Goal: Task Accomplishment & Management: Manage account settings

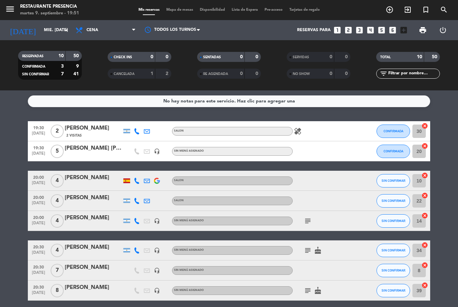
click at [181, 4] on div "menu Restaurante Presencia martes 9. septiembre - 19:51 Mis reservas Mapa de me…" at bounding box center [229, 10] width 458 height 20
click at [177, 12] on span "Mapa de mesas" at bounding box center [180, 10] width 34 height 4
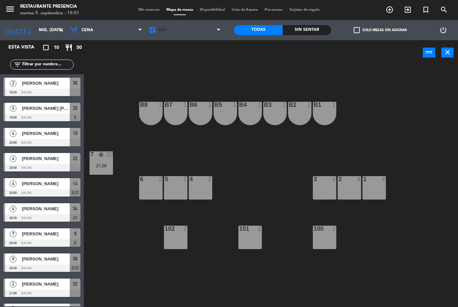
click at [197, 37] on span "BAR" at bounding box center [184, 30] width 78 height 15
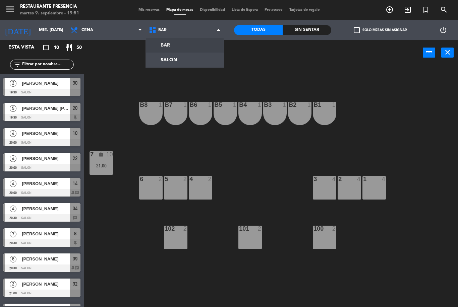
click at [176, 61] on ng-component "menu Restaurante Presencia martes 9. septiembre - 19:51 Mis reservas Mapa de me…" at bounding box center [229, 153] width 458 height 307
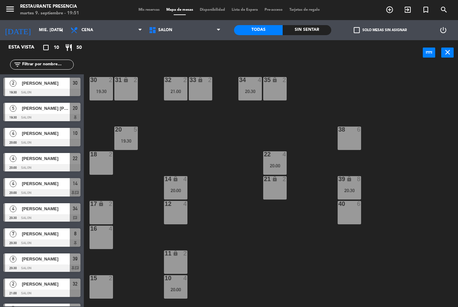
click at [105, 89] on div "19:30" at bounding box center [101, 91] width 23 height 5
click at [62, 68] on input "text" at bounding box center [47, 64] width 52 height 7
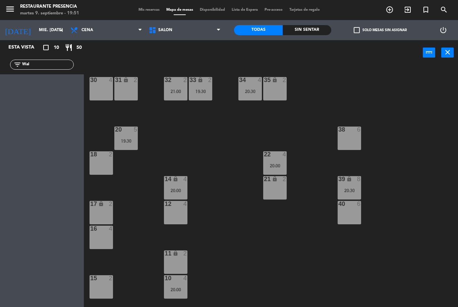
type input "Wal"
click at [409, 101] on div "30 4 31 lock 2 32 2 21:00 33 lock 2 19:30 34 4 20:30 35 lock 2 38 6 20 5 19:30 …" at bounding box center [272, 186] width 369 height 242
click at [59, 26] on input "mié. [DATE]" at bounding box center [64, 29] width 57 height 11
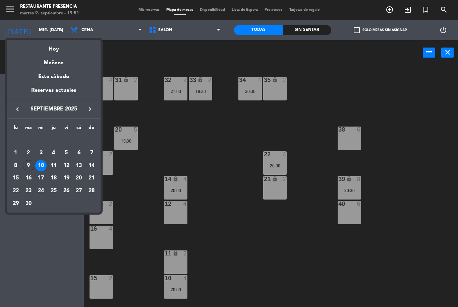
click at [63, 49] on div "Hoy" at bounding box center [54, 47] width 94 height 14
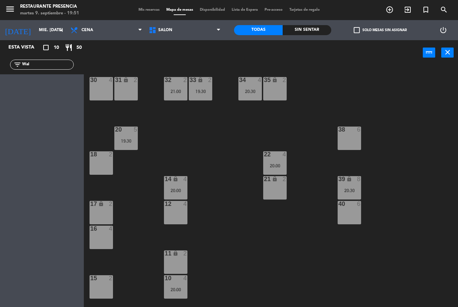
type input "[DATE] sep."
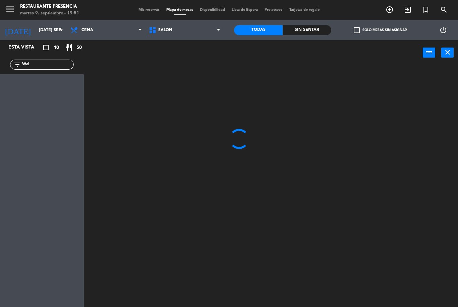
click at [50, 66] on input "Wal" at bounding box center [47, 64] width 52 height 7
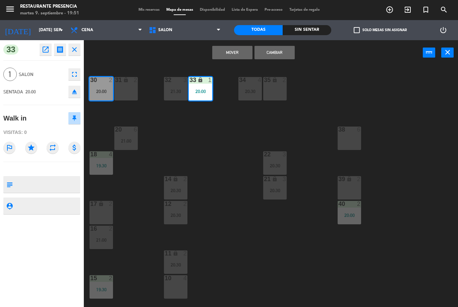
click at [282, 54] on button "Cambiar" at bounding box center [274, 52] width 40 height 13
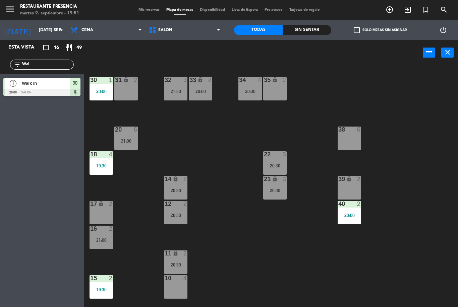
click at [212, 154] on div "30 1 20:00 31 lock 2 32 3 21:30 33 lock 2 20:00 34 4 20:30 35 lock 2 38 6 20 6 …" at bounding box center [272, 186] width 369 height 242
click at [50, 61] on input "Wal" at bounding box center [47, 64] width 52 height 7
click at [47, 64] on input "Wal" at bounding box center [47, 64] width 52 height 7
type input "W"
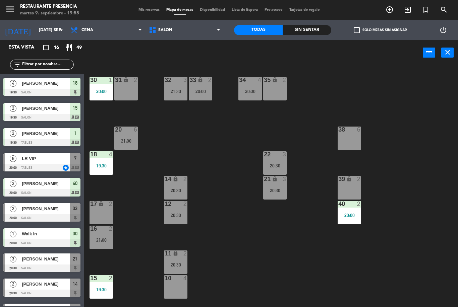
click at [135, 12] on span "Mis reservas" at bounding box center [149, 10] width 28 height 4
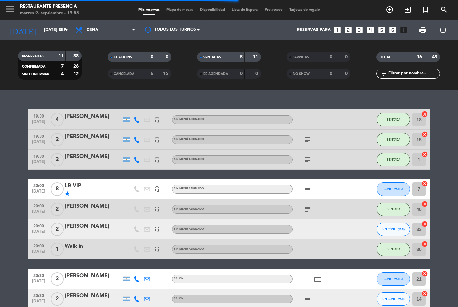
click at [398, 77] on input "text" at bounding box center [414, 73] width 52 height 7
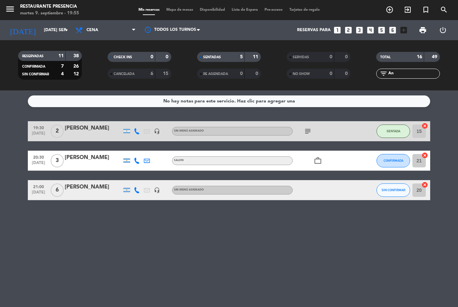
type input "An"
click at [438, 106] on service-notes "No hay notas para este servicio. Haz clic para agregar una" at bounding box center [229, 102] width 458 height 12
click at [320, 158] on icon "work_outline" at bounding box center [318, 161] width 8 height 8
click at [388, 162] on span "CONFIRMADA" at bounding box center [393, 161] width 20 height 4
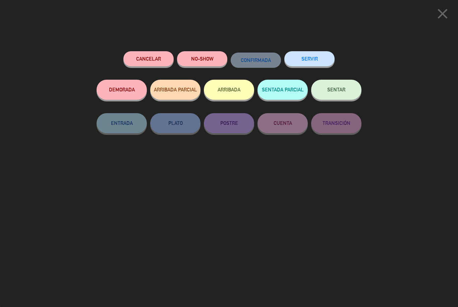
click at [332, 95] on button "SENTAR" at bounding box center [336, 90] width 50 height 20
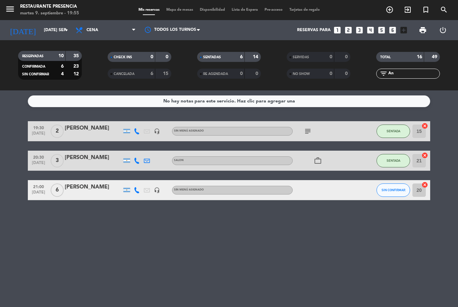
click at [169, 12] on span "Mapa de mesas" at bounding box center [180, 10] width 34 height 4
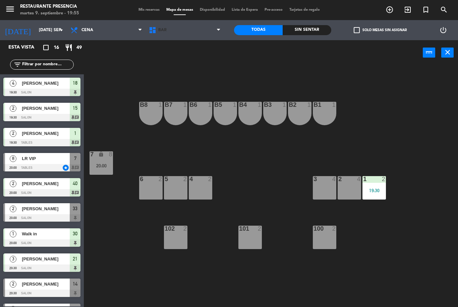
click at [206, 28] on span "BAR" at bounding box center [184, 30] width 78 height 15
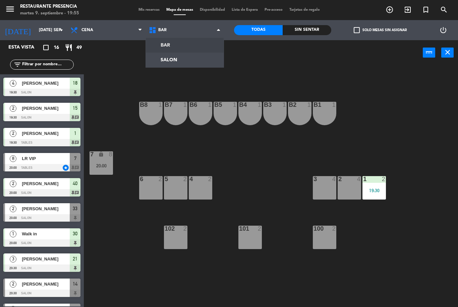
click at [185, 63] on ng-component "menu Restaurante Presencia martes 9. septiembre - 19:55 Mis reservas Mapa de me…" at bounding box center [229, 153] width 458 height 307
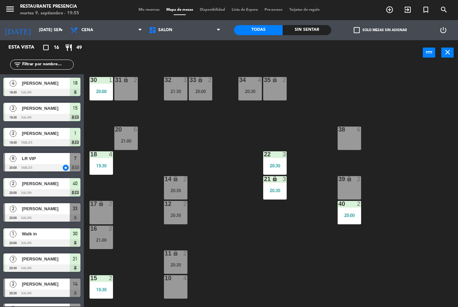
click at [278, 196] on div "21 lock 3 20:30" at bounding box center [274, 187] width 23 height 23
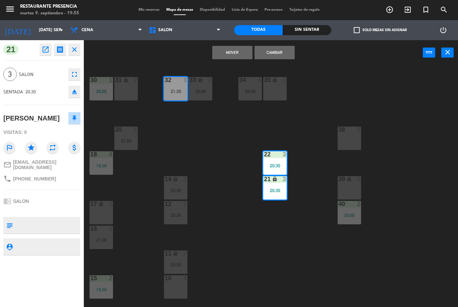
click at [264, 59] on button "Cambiar" at bounding box center [274, 52] width 40 height 13
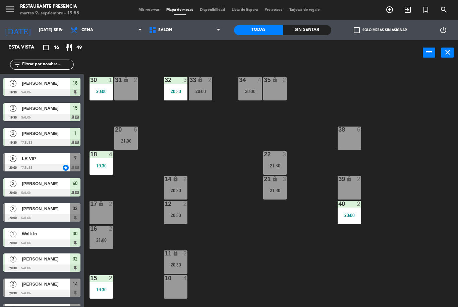
click at [277, 160] on div "22 3 21:30" at bounding box center [274, 163] width 23 height 23
click at [223, 154] on div "30 1 20:00 31 lock 2 32 3 20:30 33 lock 2 20:00 34 4 20:30 35 lock 2 38 6 20 6 …" at bounding box center [272, 186] width 369 height 242
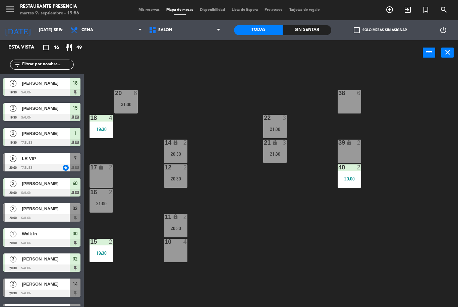
scroll to position [36, 0]
click at [102, 126] on div "18 4 19:30" at bounding box center [101, 126] width 23 height 23
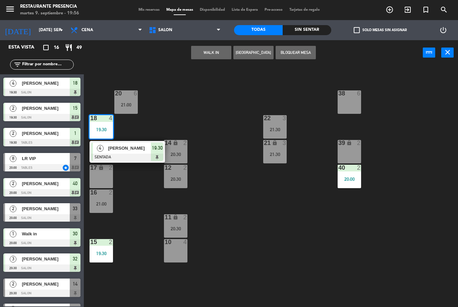
click at [140, 146] on span "[PERSON_NAME]" at bounding box center [129, 148] width 43 height 7
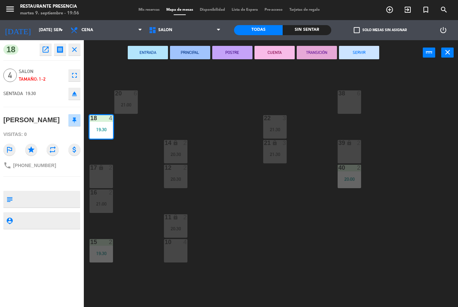
click at [104, 181] on div "17 lock 2" at bounding box center [101, 176] width 23 height 23
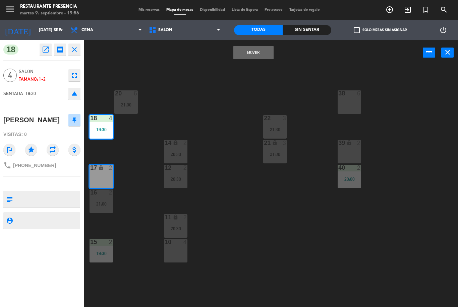
click at [105, 131] on div "19:30" at bounding box center [101, 129] width 23 height 5
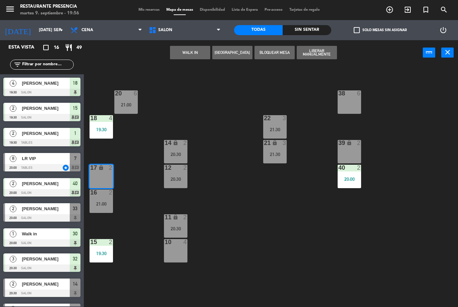
click at [59, 94] on div at bounding box center [41, 92] width 77 height 7
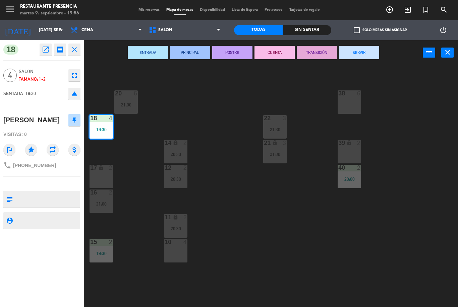
click at [101, 173] on div "17 lock 2" at bounding box center [101, 176] width 23 height 23
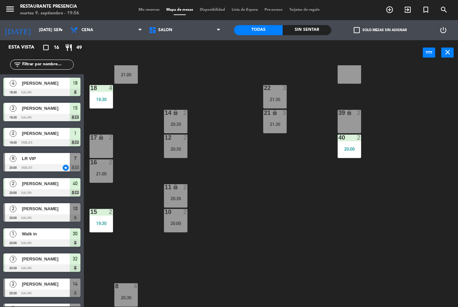
scroll to position [66, 0]
click at [146, 12] on span "Mis reservas" at bounding box center [149, 10] width 28 height 4
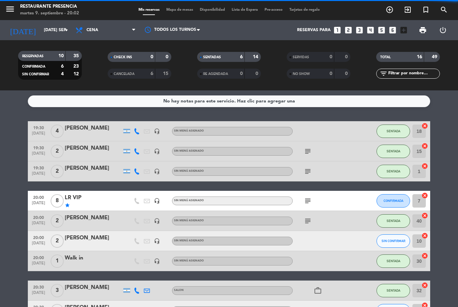
click at [399, 76] on input "text" at bounding box center [414, 73] width 52 height 7
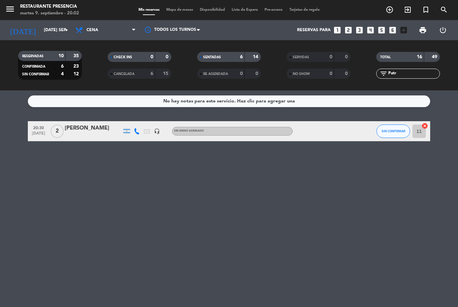
click at [448, 113] on div "No hay notas para este servicio. Haz clic para agregar una 20:30 [DATE] 2 [PERS…" at bounding box center [229, 199] width 458 height 217
click at [393, 132] on span "SIN CONFIRMAR" at bounding box center [393, 131] width 24 height 4
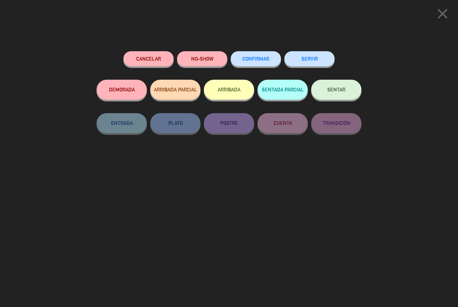
click at [347, 87] on button "SENTAR" at bounding box center [336, 90] width 50 height 20
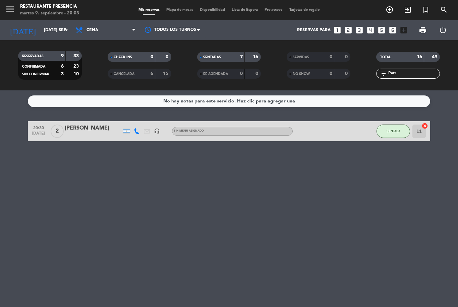
click at [423, 77] on input "Patr" at bounding box center [414, 73] width 52 height 7
type input "P"
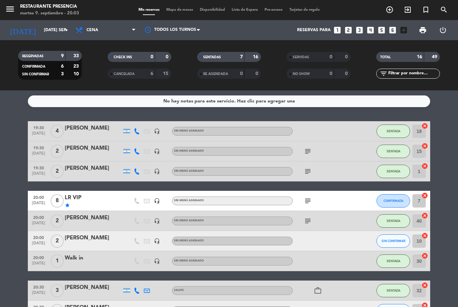
click at [444, 109] on div "No hay notas para este servicio. Haz clic para agregar una 19:30 [DATE] 4 [PERS…" at bounding box center [229, 199] width 458 height 217
click at [179, 10] on span "Mapa de mesas" at bounding box center [180, 10] width 34 height 4
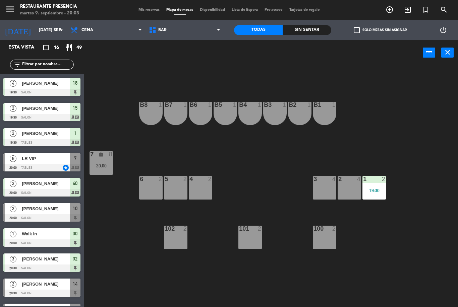
click at [208, 28] on span "BAR" at bounding box center [184, 30] width 78 height 15
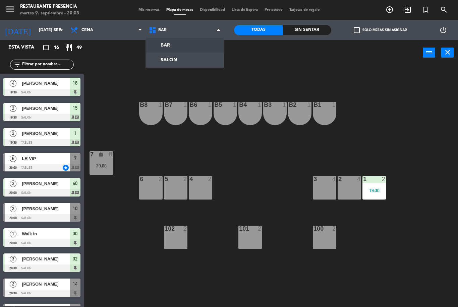
click at [182, 63] on ng-component "menu Restaurante Presencia martes 9. septiembre - 20:03 Mis reservas Mapa de me…" at bounding box center [229, 153] width 458 height 307
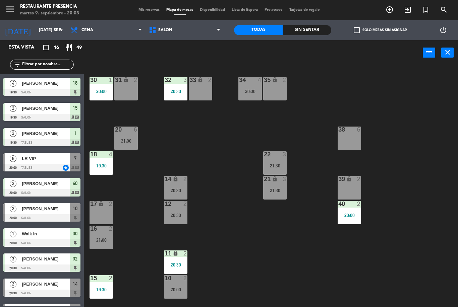
click at [148, 10] on span "Mis reservas" at bounding box center [149, 10] width 28 height 4
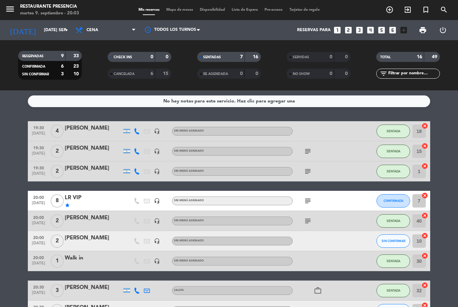
click at [178, 12] on span "Mapa de mesas" at bounding box center [180, 10] width 34 height 4
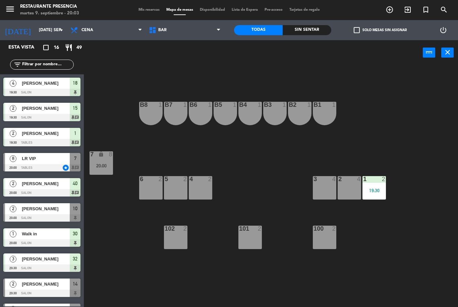
click at [323, 186] on div "3 4" at bounding box center [324, 187] width 23 height 23
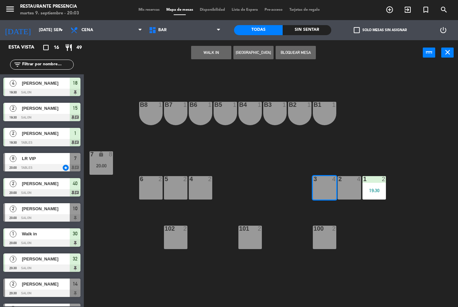
click at [260, 54] on button "[GEOGRAPHIC_DATA]" at bounding box center [253, 52] width 40 height 13
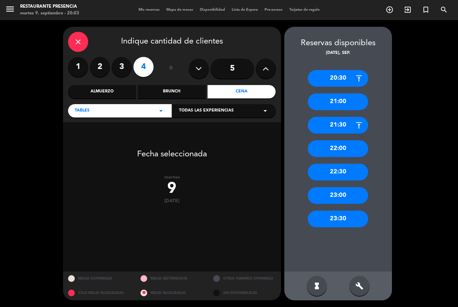
click at [100, 71] on label "2" at bounding box center [100, 67] width 20 height 20
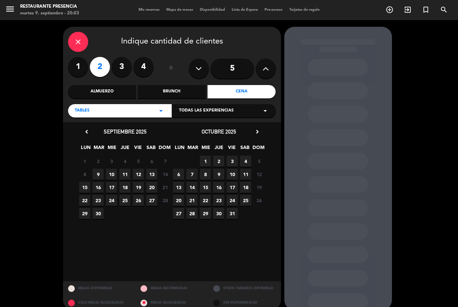
click at [102, 174] on span "9" at bounding box center [98, 174] width 11 height 11
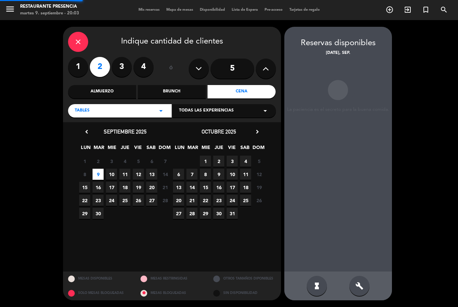
scroll to position [21, 0]
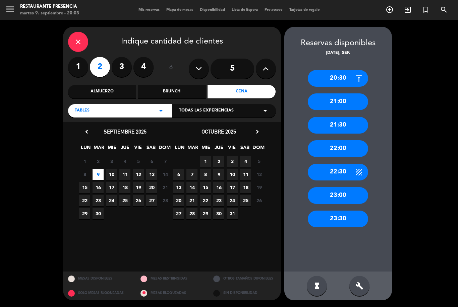
click at [338, 70] on div "20:30" at bounding box center [338, 78] width 60 height 17
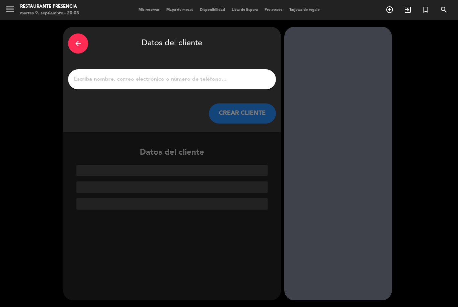
click at [205, 69] on div at bounding box center [172, 79] width 208 height 20
click at [226, 75] on input "1" at bounding box center [172, 79] width 198 height 9
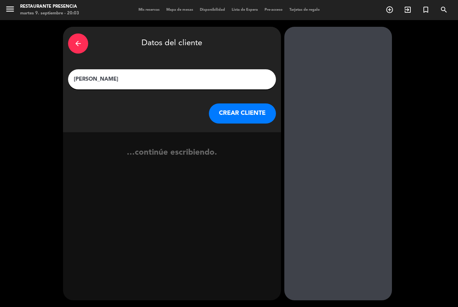
type input "Kers"
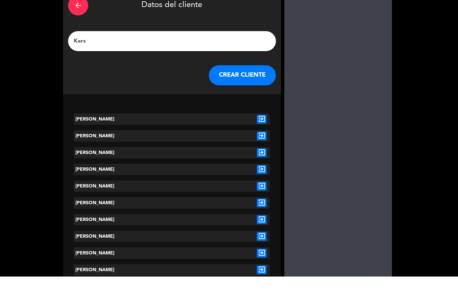
scroll to position [19, 0]
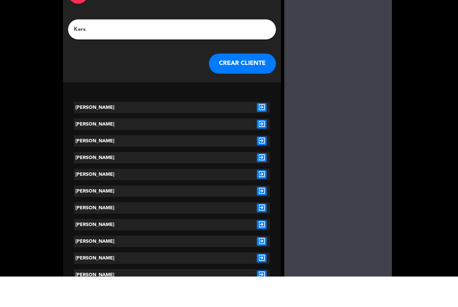
click at [260, 168] on icon "exit_to_app" at bounding box center [262, 172] width 10 height 9
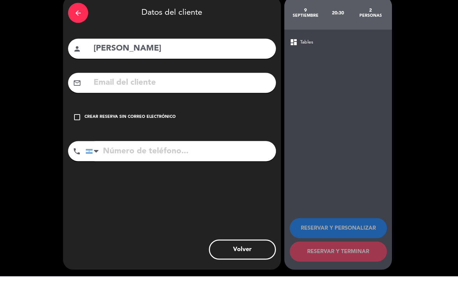
scroll to position [0, 0]
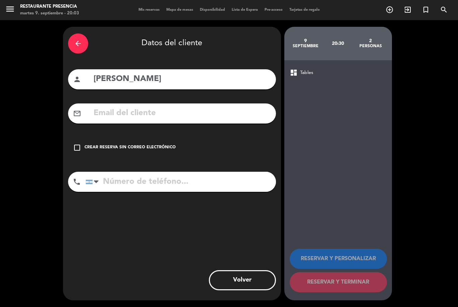
click at [81, 138] on div "check_box_outline_blank Crear reserva sin correo electrónico" at bounding box center [172, 148] width 208 height 20
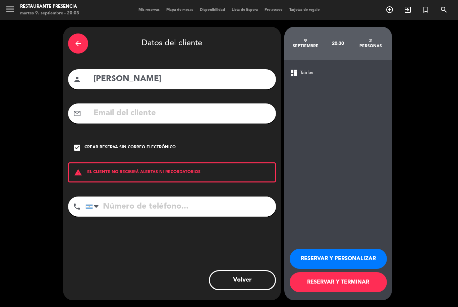
click at [360, 263] on button "RESERVAR Y PERSONALIZAR" at bounding box center [338, 259] width 97 height 20
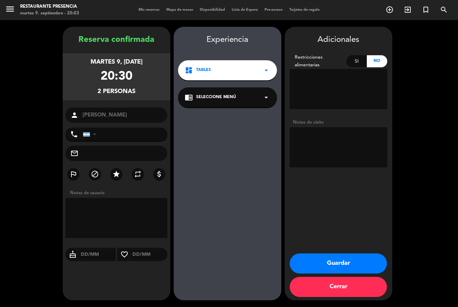
click at [329, 127] on textarea at bounding box center [339, 147] width 98 height 40
type textarea "Walk in"
click at [254, 119] on div "Experiencia dashboard Tables arrow_drop_down chrome_reader_mode Seleccione Menú…" at bounding box center [228, 171] width 108 height 274
click at [353, 263] on button "Guardar" at bounding box center [338, 264] width 97 height 20
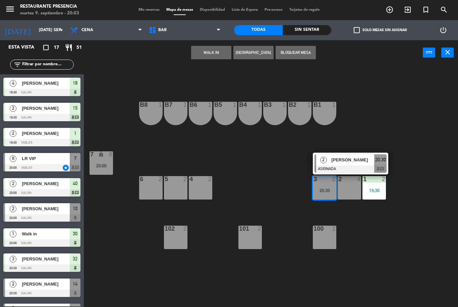
click at [359, 161] on span "[PERSON_NAME]" at bounding box center [352, 160] width 43 height 7
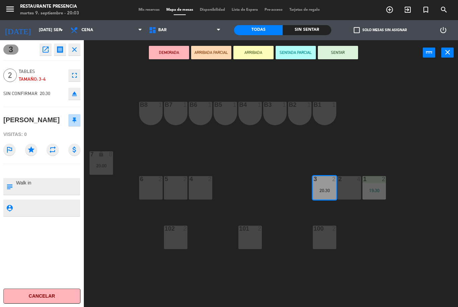
click at [338, 57] on button "SENTAR" at bounding box center [338, 52] width 40 height 13
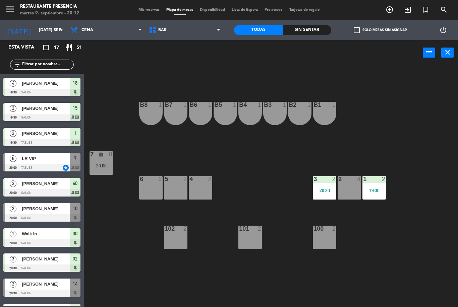
click at [136, 17] on div "menu Restaurante Presencia martes 9. septiembre - 20:12 Mis reservas Mapa de me…" at bounding box center [229, 10] width 458 height 20
click at [144, 12] on span "Mis reservas" at bounding box center [149, 10] width 28 height 4
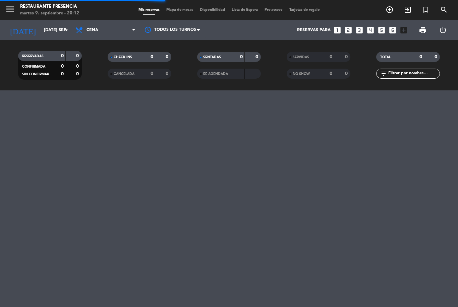
click at [401, 61] on div "TOTAL 0 0 filter_list" at bounding box center [408, 65] width 90 height 37
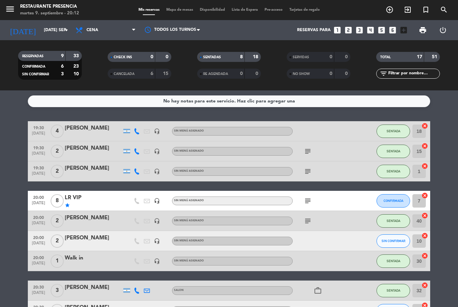
click at [417, 70] on input "text" at bounding box center [414, 73] width 52 height 7
type input "T"
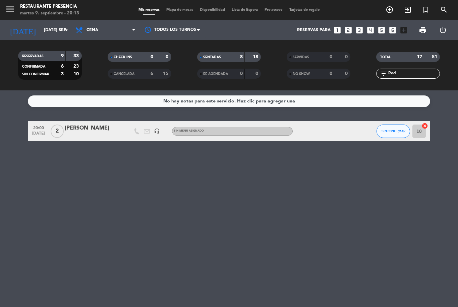
type input "Red"
click at [9, 121] on bookings-row "20:00 [DATE] 2 [PERSON_NAME] headset_mic Sin menú asignado SIN CONFIRMAR 10 can…" at bounding box center [229, 131] width 458 height 20
click at [417, 125] on input "10" at bounding box center [418, 131] width 13 height 13
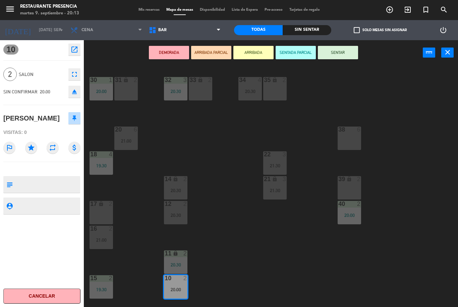
click at [352, 183] on div "39 lock 2" at bounding box center [349, 187] width 23 height 23
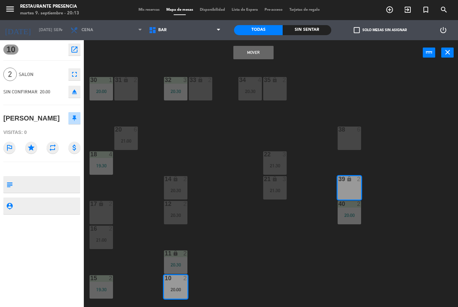
click at [259, 57] on button "Mover" at bounding box center [253, 52] width 40 height 13
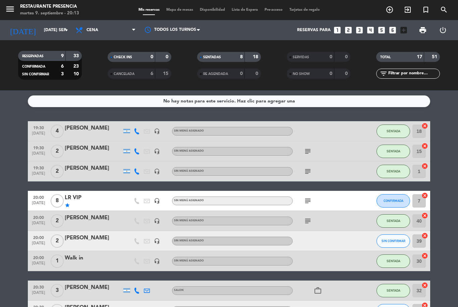
click at [384, 239] on span "SIN CONFIRMAR" at bounding box center [393, 241] width 24 height 4
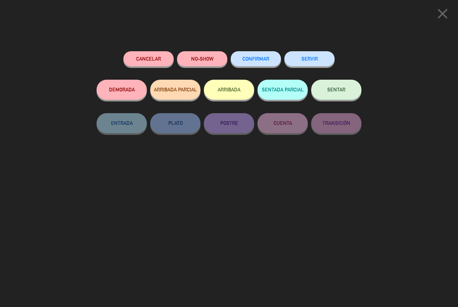
click at [341, 91] on span "SENTAR" at bounding box center [336, 90] width 18 height 6
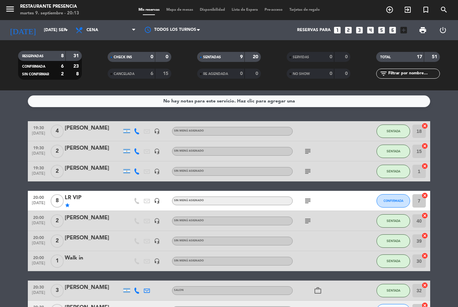
click at [174, 12] on span "Mapa de mesas" at bounding box center [180, 10] width 34 height 4
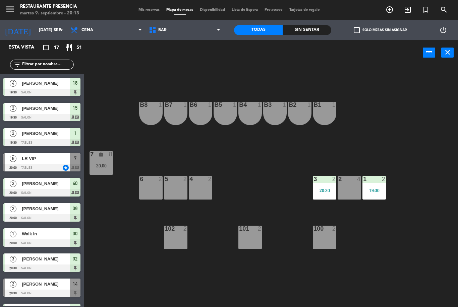
click at [202, 37] on span "BAR" at bounding box center [184, 30] width 78 height 15
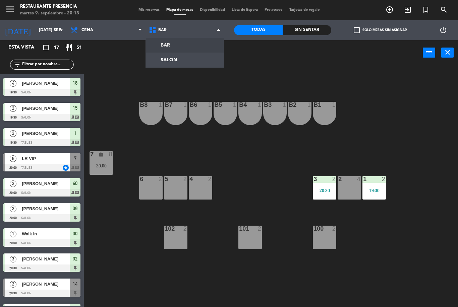
click at [186, 67] on ng-component "menu Restaurante Presencia martes 9. septiembre - 20:13 Mis reservas Mapa de me…" at bounding box center [229, 153] width 458 height 307
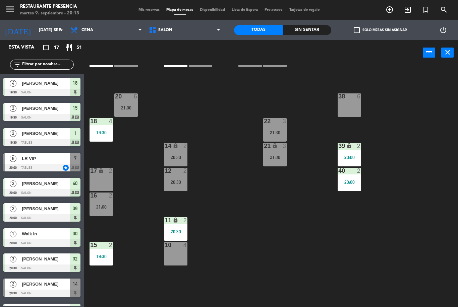
scroll to position [34, 0]
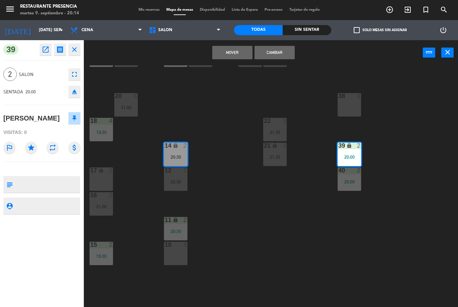
click at [284, 58] on button "Cambiar" at bounding box center [274, 52] width 40 height 13
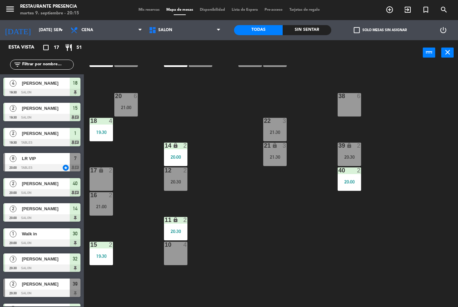
click at [181, 150] on div "14 lock 2 20:00" at bounding box center [175, 154] width 23 height 23
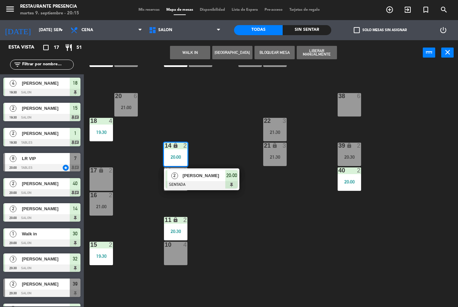
click at [202, 181] on div "[PERSON_NAME]" at bounding box center [204, 175] width 44 height 11
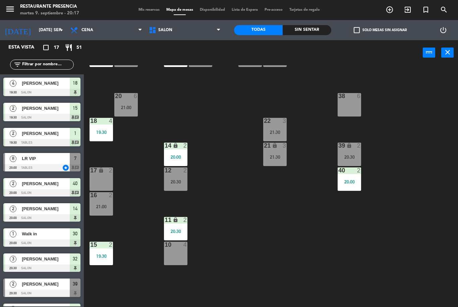
click at [144, 11] on span "Mis reservas" at bounding box center [149, 10] width 28 height 4
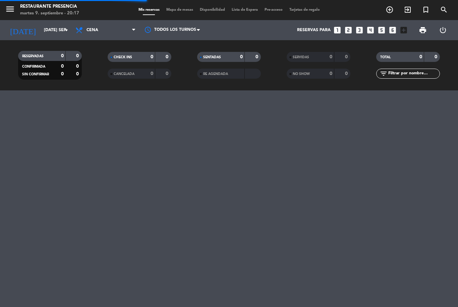
click at [409, 77] on input "text" at bounding box center [414, 73] width 52 height 7
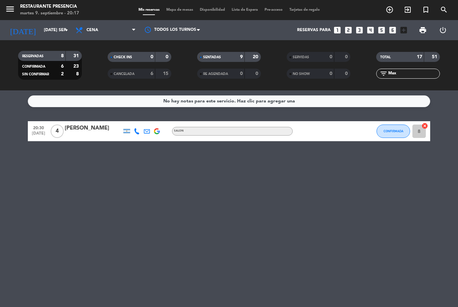
type input "Max"
click at [446, 110] on div "No hay notas para este servicio. Haz clic para agregar una 20:30 [DATE] 4 [PERS…" at bounding box center [229, 199] width 458 height 217
click at [383, 135] on button "CONFIRMADA" at bounding box center [393, 131] width 34 height 13
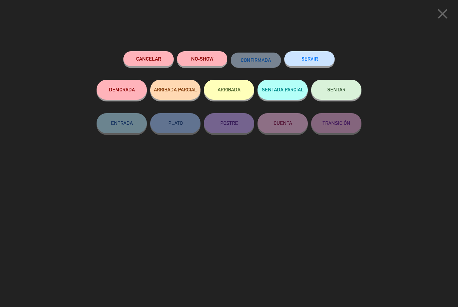
click at [327, 88] on button "SENTAR" at bounding box center [336, 90] width 50 height 20
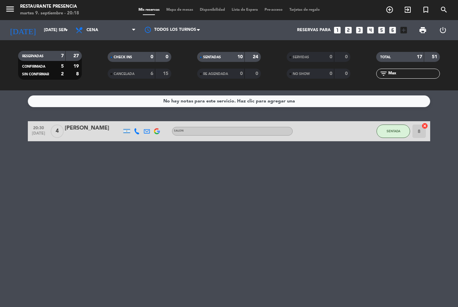
click at [408, 74] on input "Max" at bounding box center [414, 73] width 52 height 7
click at [185, 8] on span "Mapa de mesas" at bounding box center [180, 10] width 34 height 4
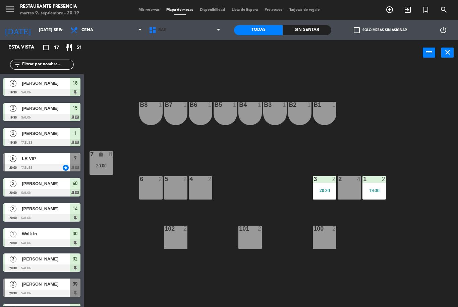
click at [179, 37] on span "BAR" at bounding box center [184, 30] width 78 height 15
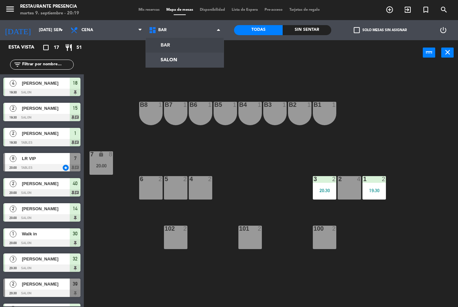
click at [166, 65] on ng-component "menu Restaurante Presencia martes 9. septiembre - 20:19 Mis reservas Mapa de me…" at bounding box center [229, 153] width 458 height 307
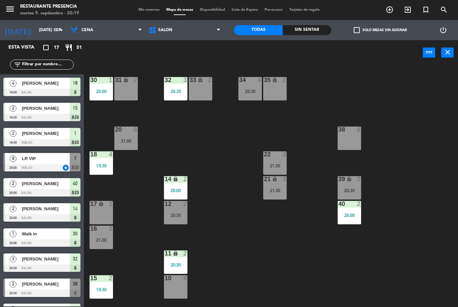
click at [107, 91] on div "20:00" at bounding box center [101, 91] width 23 height 5
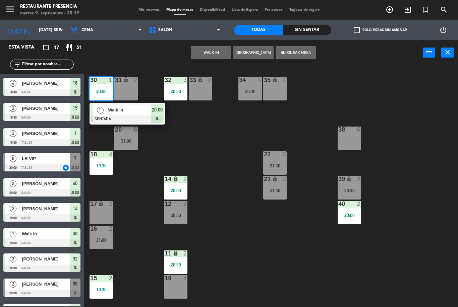
click at [118, 117] on div at bounding box center [127, 119] width 72 height 7
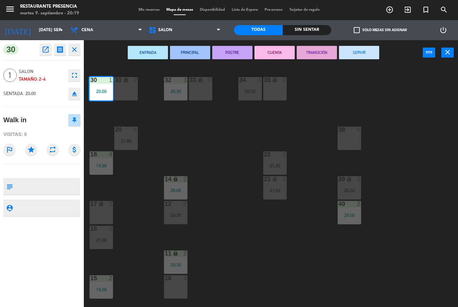
click at [272, 52] on button "CUENTA" at bounding box center [274, 52] width 40 height 13
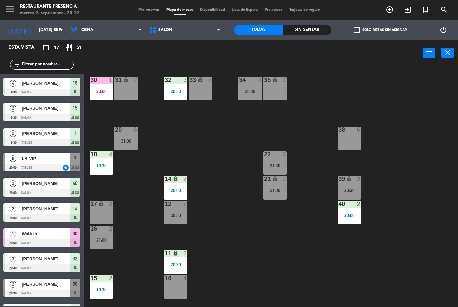
click at [225, 183] on div "30 1 20:00 31 lock 2 32 3 20:30 33 lock 2 34 4 20:30 35 lock 2 38 6 20 6 21:00 …" at bounding box center [272, 186] width 369 height 242
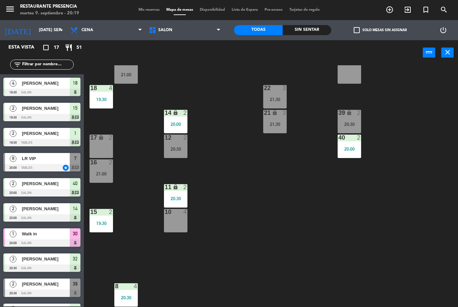
click at [107, 221] on div "19:30" at bounding box center [101, 223] width 23 height 5
click at [284, 262] on div "30 1 20:00 31 lock 2 32 3 20:30 33 lock 2 34 4 20:30 35 lock 2 38 6 20 6 21:00 …" at bounding box center [272, 186] width 369 height 242
click at [354, 147] on div "20:00" at bounding box center [349, 149] width 23 height 5
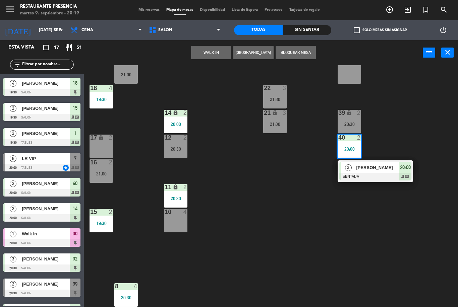
click at [371, 172] on div "[PERSON_NAME]" at bounding box center [377, 167] width 44 height 11
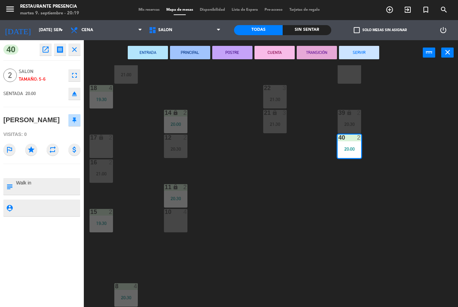
click at [276, 58] on button "CUENTA" at bounding box center [274, 52] width 40 height 13
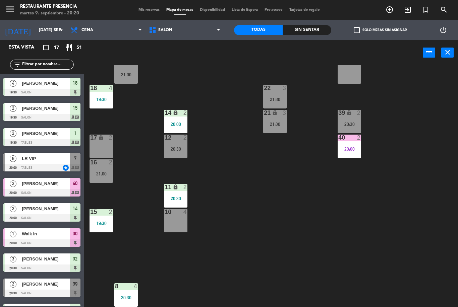
click at [245, 217] on div "30 1 20:00 31 lock 2 32 3 20:30 33 lock 2 34 4 20:30 35 lock 2 38 6 20 6 21:00 …" at bounding box center [272, 186] width 369 height 242
click at [259, 215] on div "30 1 20:00 31 lock 2 32 3 20:30 33 lock 2 34 4 20:30 35 lock 2 38 6 20 6 21:00 …" at bounding box center [272, 186] width 369 height 242
click at [143, 12] on span "Mis reservas" at bounding box center [149, 10] width 28 height 4
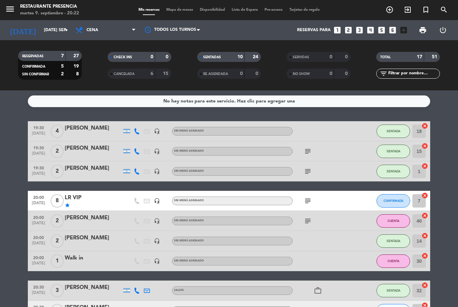
click at [413, 73] on input "text" at bounding box center [414, 73] width 52 height 7
type input "B"
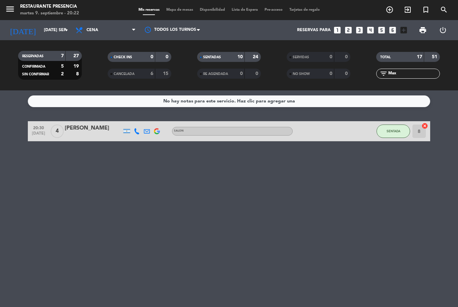
scroll to position [21, 0]
click at [447, 91] on div "No hay notas para este servicio. Haz clic para agregar una 20:30 [DATE] 4 [PERS…" at bounding box center [229, 199] width 458 height 217
click at [415, 70] on input "Max" at bounding box center [414, 73] width 52 height 7
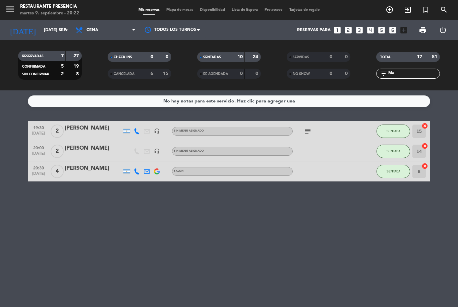
type input "M"
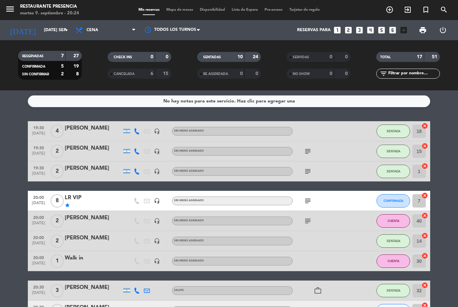
click at [378, 94] on div "No hay notas para este servicio. Haz clic para agregar una 19:30 [DATE] 4 [PERS…" at bounding box center [229, 199] width 458 height 217
click at [412, 70] on input "text" at bounding box center [414, 73] width 52 height 7
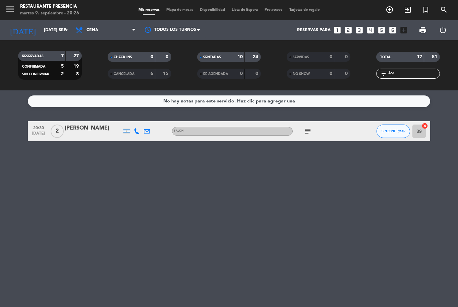
type input "Jor"
click at [310, 121] on div "subject" at bounding box center [323, 131] width 60 height 20
click at [308, 127] on icon "subject" at bounding box center [308, 131] width 8 height 8
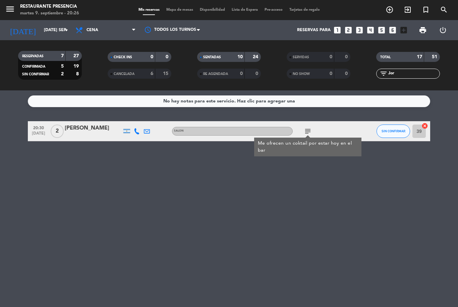
click at [378, 191] on div "No hay notas para este servicio. Haz clic para agregar una 20:30 [DATE] 2 [PERS…" at bounding box center [229, 199] width 458 height 217
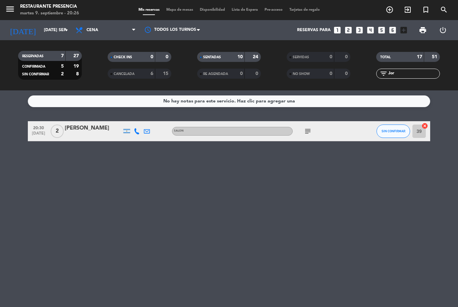
click at [304, 127] on icon "subject" at bounding box center [308, 131] width 8 height 8
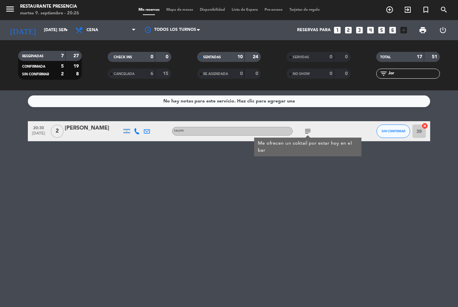
scroll to position [0, 0]
click at [423, 128] on icon "cancel" at bounding box center [424, 126] width 7 height 7
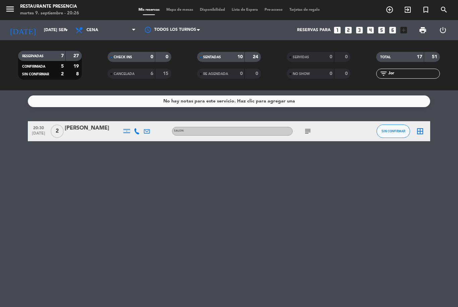
click at [304, 131] on icon "subject" at bounding box center [308, 131] width 8 height 8
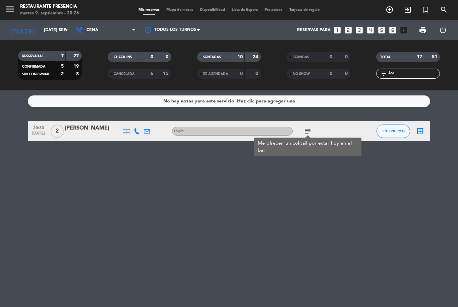
click at [418, 135] on icon "border_all" at bounding box center [420, 131] width 8 height 8
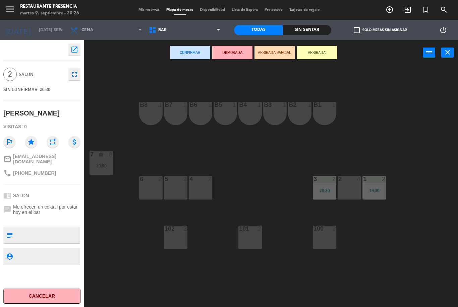
click at [201, 35] on span "BAR" at bounding box center [184, 30] width 78 height 15
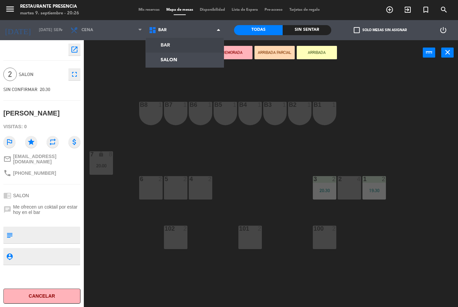
click at [186, 65] on ng-component "menu Restaurante Presencia martes 9. septiembre - 20:26 Mis reservas Mapa de me…" at bounding box center [229, 153] width 458 height 307
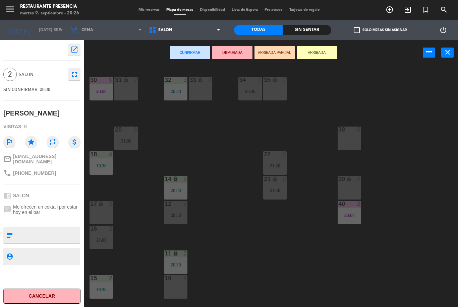
click at [203, 91] on div "33 lock 2" at bounding box center [200, 88] width 23 height 23
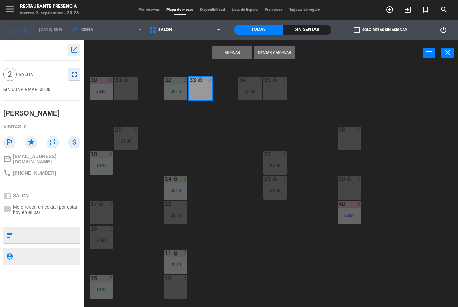
click at [280, 53] on button "Sentar y Asignar" at bounding box center [274, 52] width 40 height 13
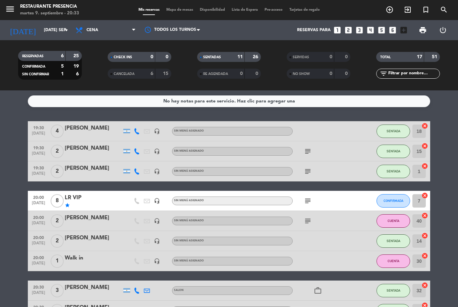
click at [404, 74] on input "text" at bounding box center [414, 73] width 52 height 7
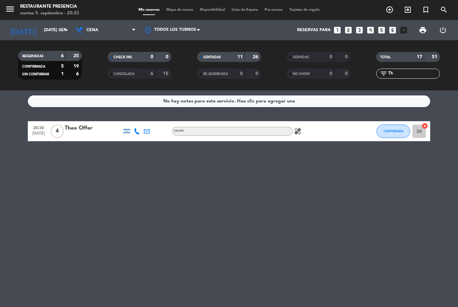
click at [450, 114] on div "No hay notas para este servicio. Haz clic para agregar una 20:30 [DATE] 4 Theo …" at bounding box center [229, 199] width 458 height 217
click at [295, 134] on icon "healing" at bounding box center [298, 131] width 8 height 8
click at [298, 204] on div "No hay notas para este servicio. Haz clic para agregar una 20:30 [DATE] 4 Theo …" at bounding box center [229, 199] width 458 height 217
click at [397, 131] on span "CONFIRMADA" at bounding box center [393, 131] width 20 height 4
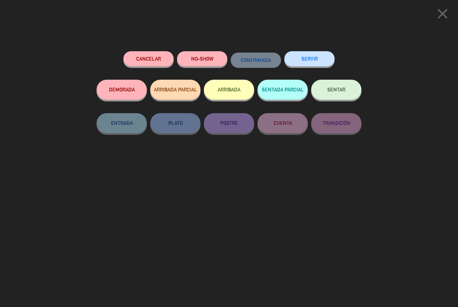
click at [339, 84] on button "SENTAR" at bounding box center [336, 90] width 50 height 20
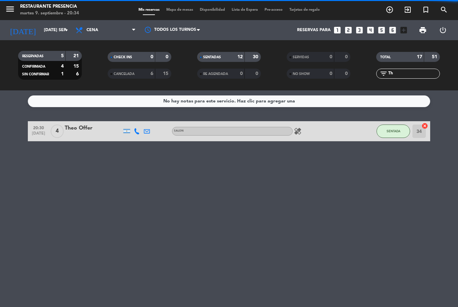
click at [307, 195] on div "No hay notas para este servicio. Haz clic para agregar una 20:30 [DATE] 4 Theo …" at bounding box center [229, 199] width 458 height 217
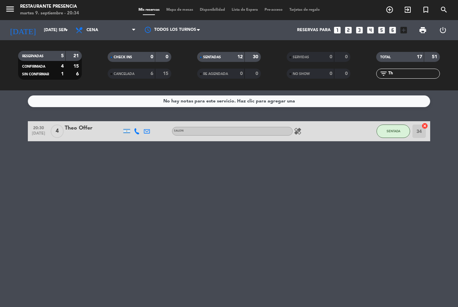
click at [417, 74] on input "Th" at bounding box center [414, 73] width 52 height 7
click at [419, 72] on input "Th" at bounding box center [414, 73] width 52 height 7
type input "T"
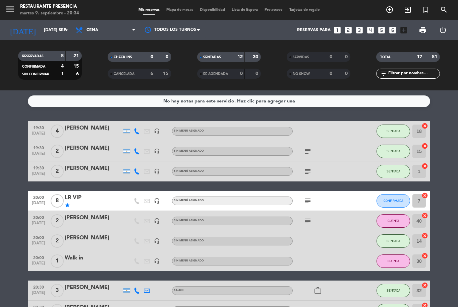
click at [448, 91] on div "No hay notas para este servicio. Haz clic para agregar una 19:30 [DATE] 4 [PERS…" at bounding box center [229, 199] width 458 height 217
click at [389, 15] on span "add_circle_outline" at bounding box center [389, 9] width 18 height 11
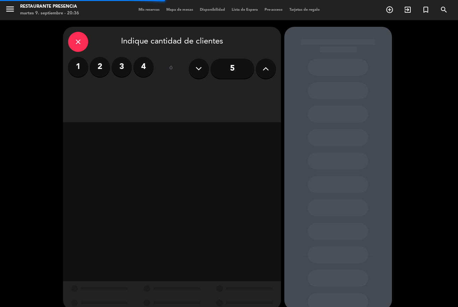
click at [97, 69] on label "2" at bounding box center [100, 67] width 20 height 20
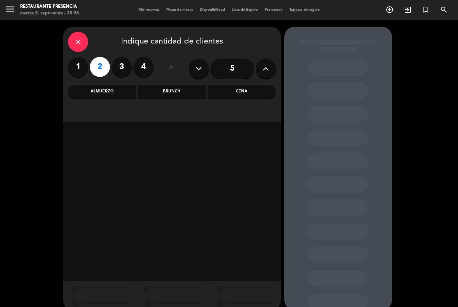
click at [251, 92] on div "Cena" at bounding box center [241, 91] width 68 height 13
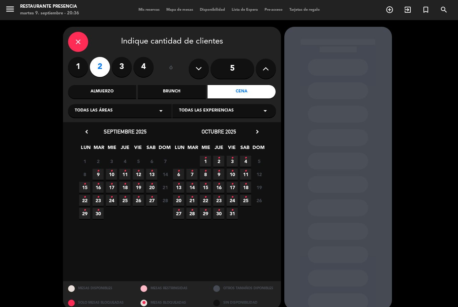
click at [99, 180] on icon "•" at bounding box center [98, 184] width 2 height 11
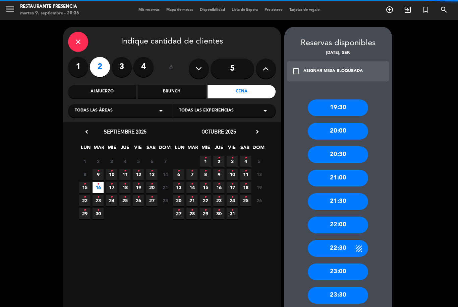
click at [96, 169] on span "9 •" at bounding box center [98, 174] width 11 height 11
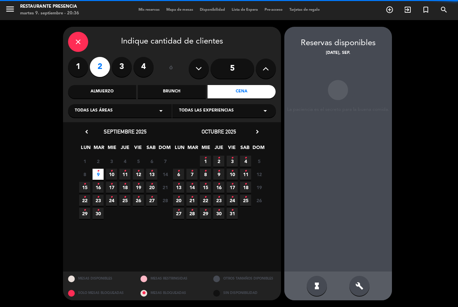
scroll to position [10, 0]
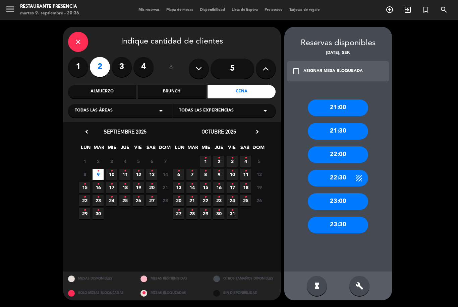
click at [350, 100] on div "21:00" at bounding box center [338, 108] width 60 height 17
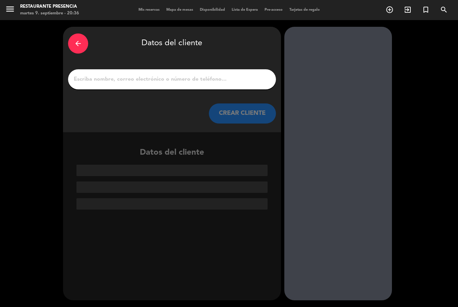
click at [178, 75] on input "1" at bounding box center [172, 79] width 198 height 9
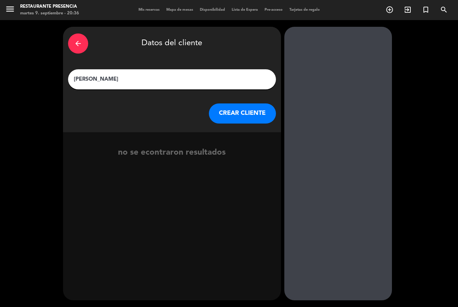
type input "[PERSON_NAME]"
click at [248, 104] on button "CREAR CLIENTE" at bounding box center [242, 114] width 67 height 20
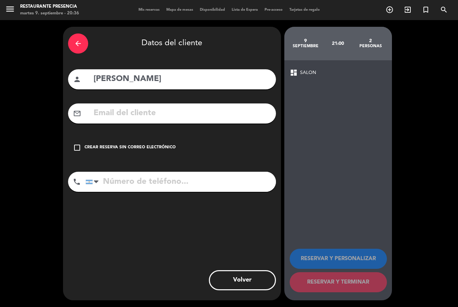
click at [75, 144] on icon "check_box_outline_blank" at bounding box center [77, 148] width 8 height 8
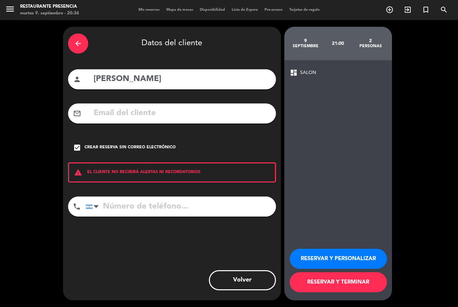
click at [147, 200] on input "tel" at bounding box center [180, 207] width 190 height 20
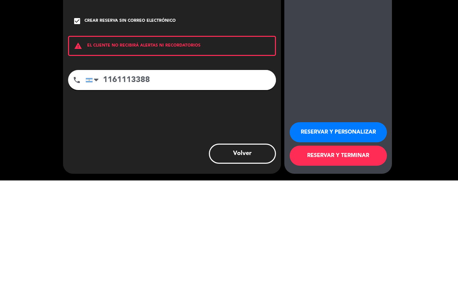
type input "1161113388"
click at [335, 73] on div "dashboard SALON RESERVAR Y PERSONALIZAR RESERVAR Y TERMINAR" at bounding box center [338, 180] width 108 height 240
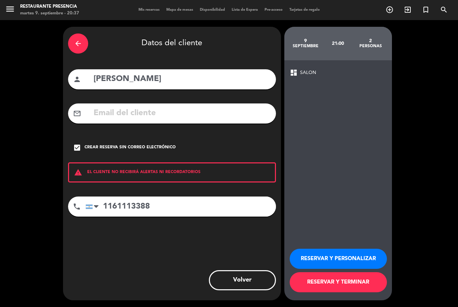
click at [328, 262] on button "RESERVAR Y PERSONALIZAR" at bounding box center [338, 259] width 97 height 20
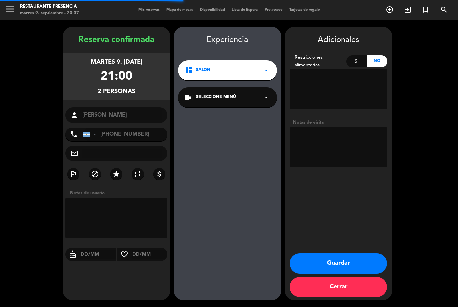
scroll to position [21, 0]
click at [343, 127] on textarea at bounding box center [339, 147] width 98 height 40
type textarea "Walk in"
click at [241, 117] on div "Experiencia dashboard SALON arrow_drop_down chrome_reader_mode Seleccione Menú …" at bounding box center [228, 171] width 108 height 274
click at [352, 262] on button "Guardar" at bounding box center [338, 264] width 97 height 20
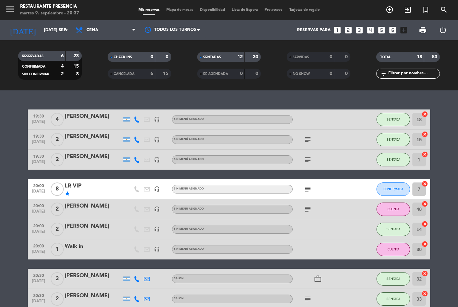
click at [175, 12] on span "Mapa de mesas" at bounding box center [180, 10] width 34 height 4
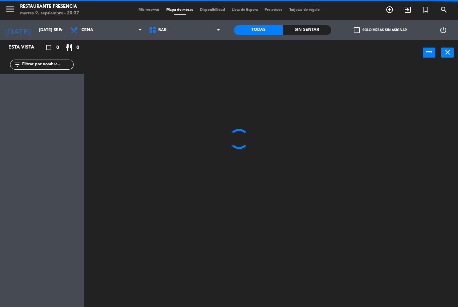
click at [54, 65] on input "text" at bounding box center [47, 64] width 52 height 7
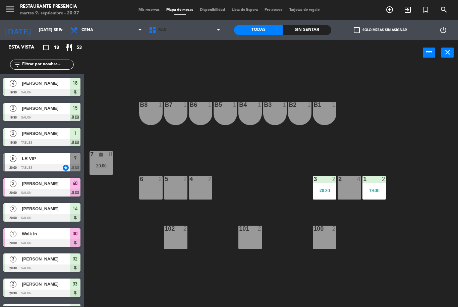
click at [199, 32] on span "BAR" at bounding box center [184, 30] width 78 height 15
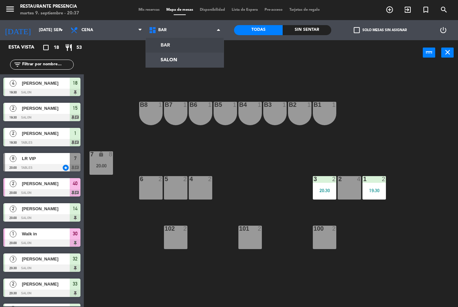
click at [185, 61] on ng-component "menu Restaurante Presencia martes 9. septiembre - 20:37 Mis reservas Mapa de me…" at bounding box center [229, 153] width 458 height 307
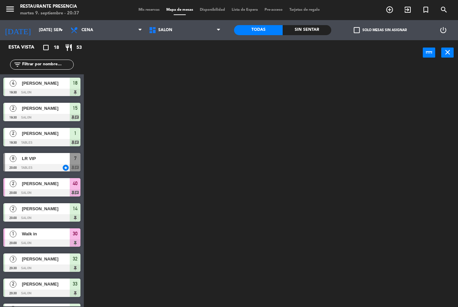
click at [51, 66] on input "text" at bounding box center [47, 64] width 52 height 7
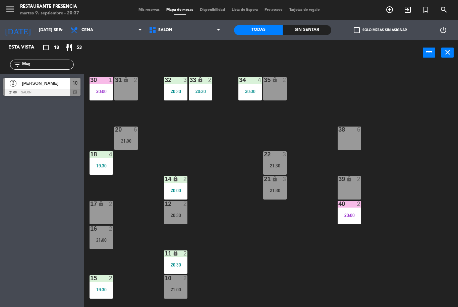
type input "Mag"
click at [251, 125] on div "30 1 20:00 31 lock 2 32 3 20:30 33 lock 2 20:30 34 4 20:30 35 lock 2 38 6 20 6 …" at bounding box center [272, 186] width 369 height 242
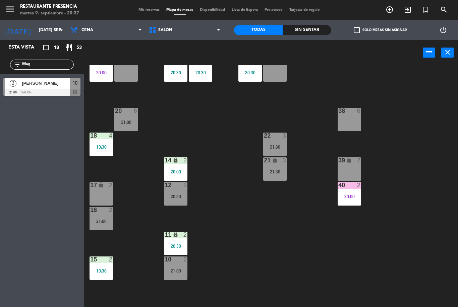
scroll to position [19, 0]
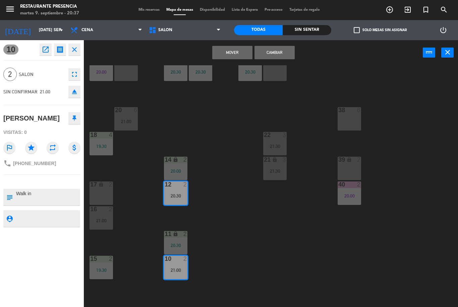
click at [278, 56] on button "Cambiar" at bounding box center [274, 52] width 40 height 13
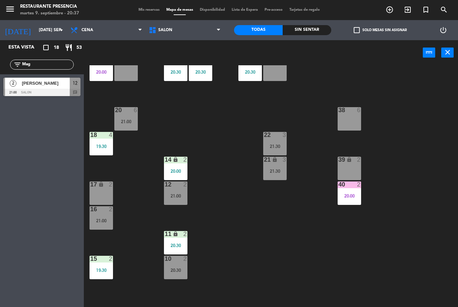
click at [54, 87] on div "[PERSON_NAME]" at bounding box center [45, 83] width 49 height 11
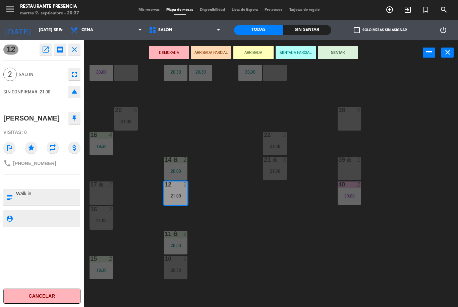
click at [343, 53] on button "SENTAR" at bounding box center [338, 52] width 40 height 13
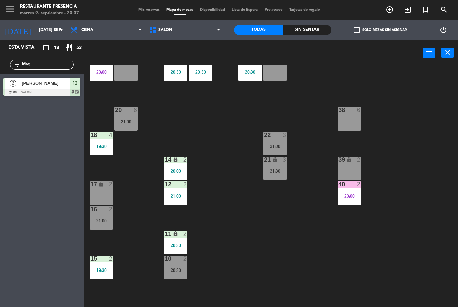
click at [51, 86] on span "[PERSON_NAME]" at bounding box center [46, 83] width 48 height 7
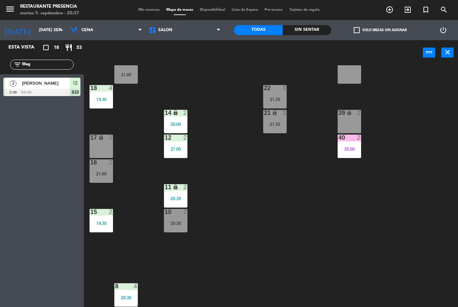
scroll to position [66, 0]
click at [149, 11] on span "Mis reservas" at bounding box center [149, 10] width 28 height 4
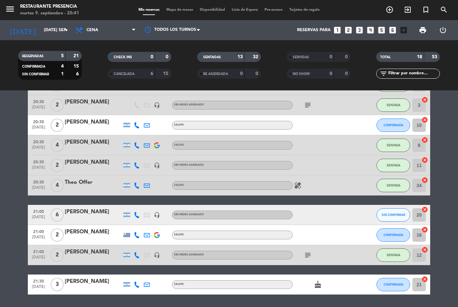
scroll to position [226, 0]
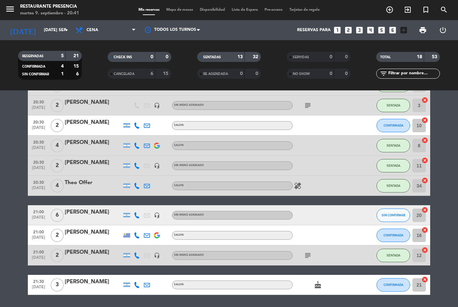
click at [230, 61] on div "SENTADAS 13 32" at bounding box center [229, 57] width 64 height 10
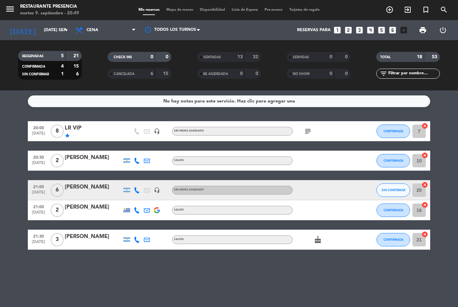
click at [418, 77] on input "text" at bounding box center [414, 73] width 52 height 7
click at [238, 57] on strong "13" at bounding box center [239, 57] width 5 height 5
click at [405, 76] on input "text" at bounding box center [414, 73] width 52 height 7
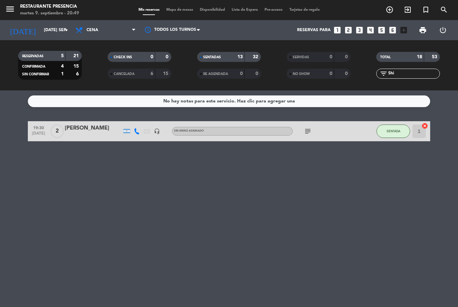
type input "Shi"
click at [457, 111] on div "No hay notas para este servicio. Haz clic para agregar una 19:30 [DATE] 2 [PERS…" at bounding box center [229, 199] width 458 height 217
click at [75, 132] on div "[PERSON_NAME]" at bounding box center [93, 128] width 57 height 9
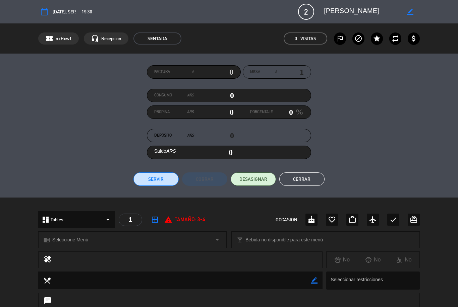
click at [256, 182] on span "DESASIGNAR" at bounding box center [253, 179] width 28 height 7
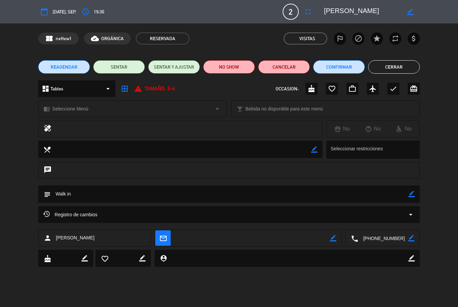
click at [307, 14] on icon "fullscreen" at bounding box center [308, 12] width 8 height 8
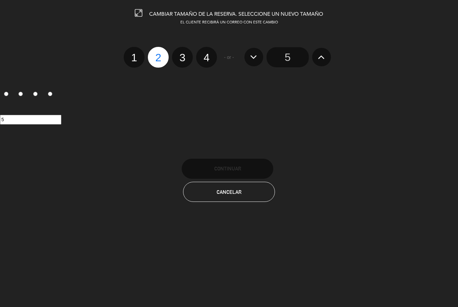
click at [206, 61] on label "4" at bounding box center [206, 57] width 21 height 21
click at [206, 54] on input "4" at bounding box center [205, 52] width 4 height 4
radio input "true"
radio input "false"
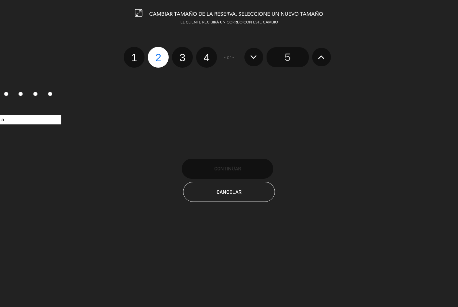
radio input "false"
radio input "true"
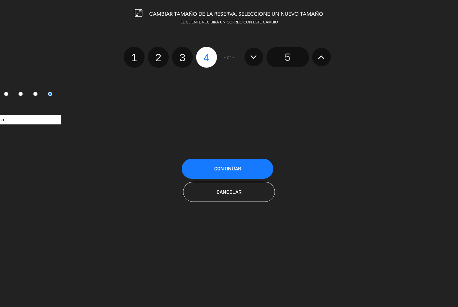
click at [255, 163] on button "Continuar" at bounding box center [228, 169] width 92 height 20
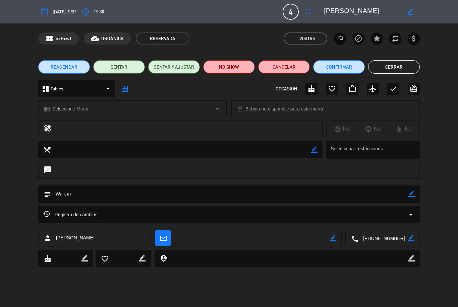
click at [132, 71] on button "SENTAR" at bounding box center [119, 66] width 52 height 13
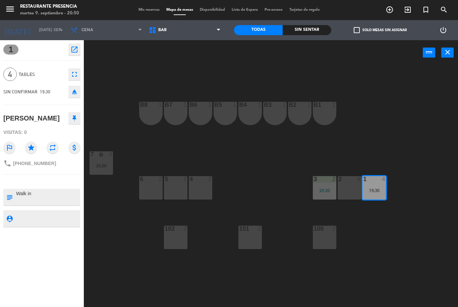
click at [414, 141] on div "B1 1 B2 1 B3 1 B4 1 B5 1 B6 1 B7 1 B8 1 7 lock 8 20:00 1 4 19:30 2 4 3 2 20:30 …" at bounding box center [272, 186] width 369 height 242
click at [446, 56] on icon "close" at bounding box center [447, 52] width 8 height 8
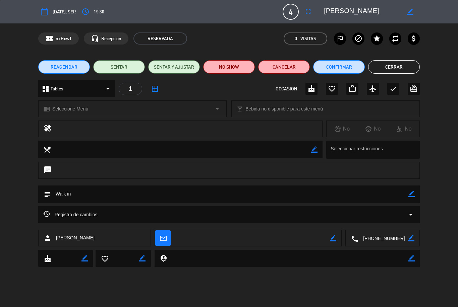
click at [179, 67] on button "SENTAR Y AJUSTAR" at bounding box center [174, 66] width 52 height 13
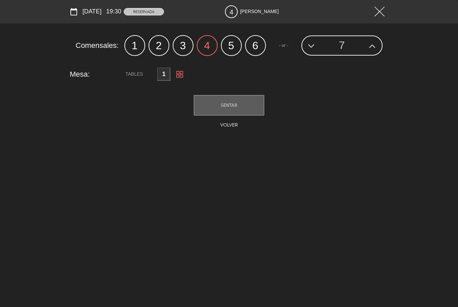
click at [385, 12] on button at bounding box center [379, 12] width 18 height 14
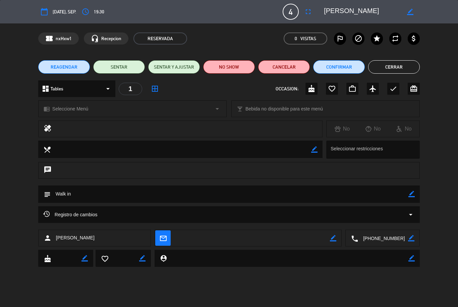
click at [129, 69] on button "SENTAR" at bounding box center [119, 66] width 52 height 13
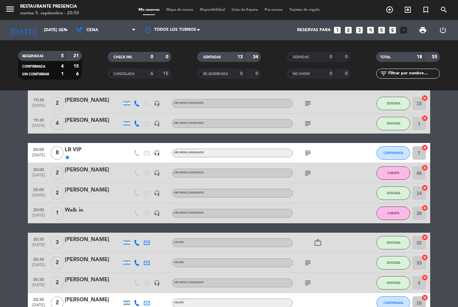
scroll to position [46, 0]
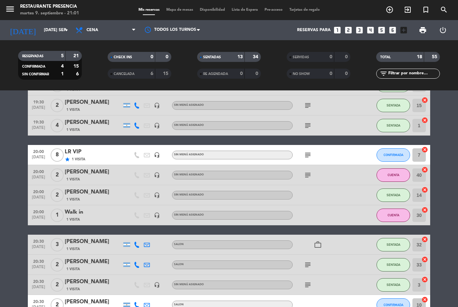
click at [403, 77] on input "text" at bounding box center [414, 73] width 52 height 7
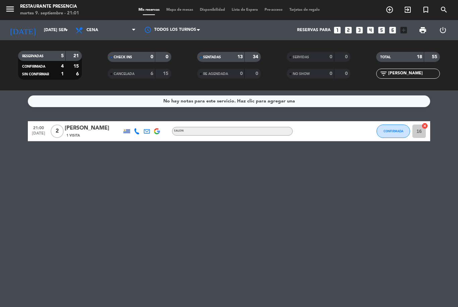
scroll to position [10, 0]
type input "[PERSON_NAME]"
click at [398, 125] on button "CONFIRMADA" at bounding box center [393, 131] width 34 height 13
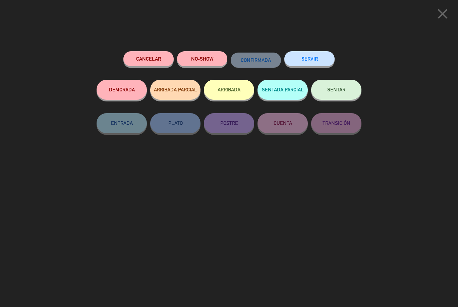
click at [347, 84] on button "SENTAR" at bounding box center [336, 90] width 50 height 20
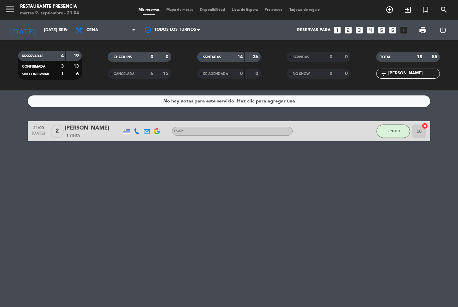
click at [412, 70] on input "[PERSON_NAME]" at bounding box center [414, 73] width 52 height 7
click at [407, 70] on input "[PERSON_NAME]" at bounding box center [414, 73] width 52 height 7
click at [418, 70] on input "[PERSON_NAME]" at bounding box center [414, 73] width 52 height 7
click at [415, 70] on input "[PERSON_NAME]" at bounding box center [414, 73] width 52 height 7
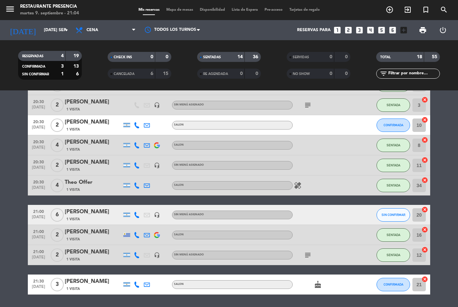
scroll to position [226, 0]
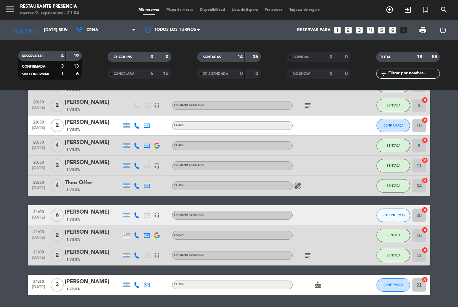
click at [398, 209] on button "SIN CONFIRMAR" at bounding box center [393, 215] width 34 height 13
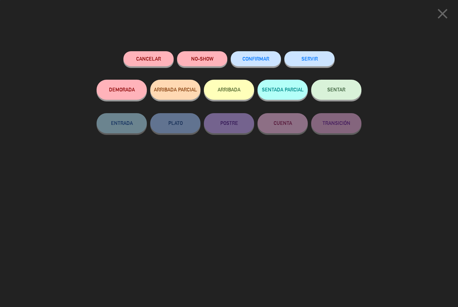
click at [333, 93] on button "SENTAR" at bounding box center [336, 90] width 50 height 20
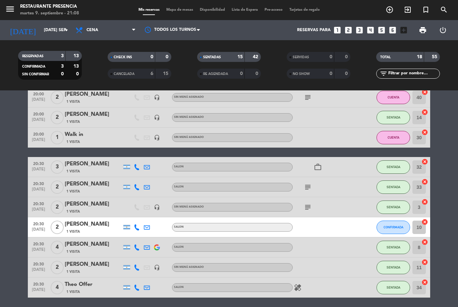
scroll to position [0, 0]
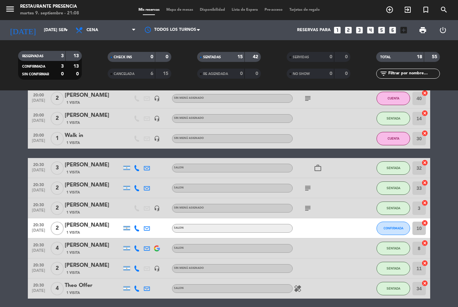
click at [173, 11] on span "Mapa de mesas" at bounding box center [180, 10] width 34 height 4
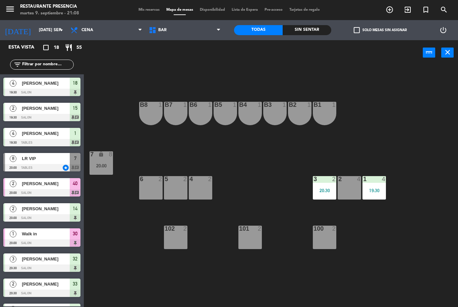
click at [179, 30] on span "BAR" at bounding box center [184, 30] width 78 height 15
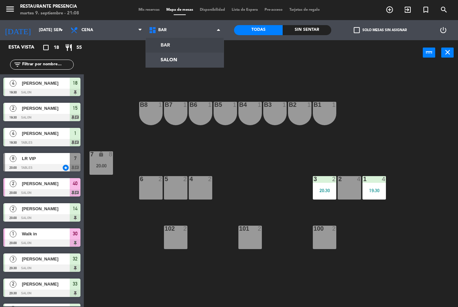
click at [166, 58] on ng-component "menu Restaurante Presencia martes 9. septiembre - 21:08 Mis reservas Mapa de me…" at bounding box center [229, 153] width 458 height 307
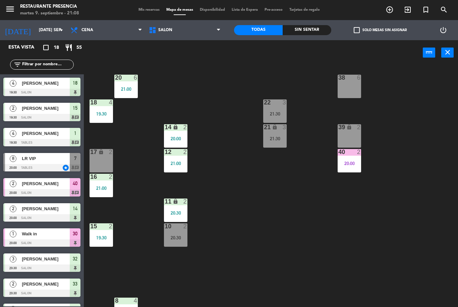
scroll to position [10, 0]
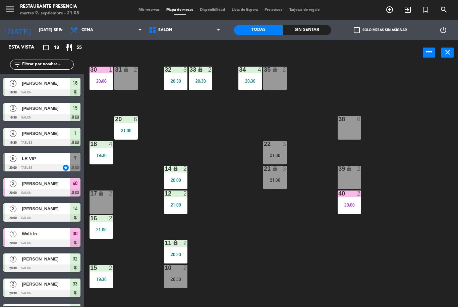
click at [391, 9] on icon "add_circle_outline" at bounding box center [389, 10] width 8 height 8
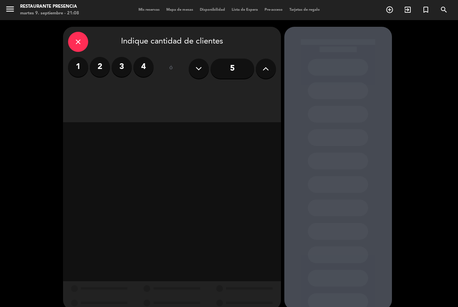
click at [99, 72] on label "2" at bounding box center [100, 67] width 20 height 20
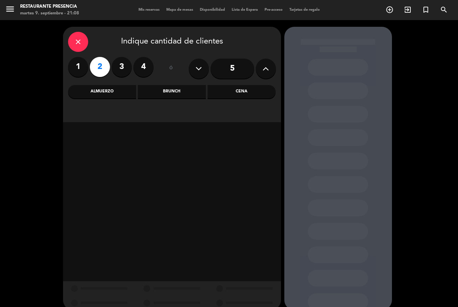
click at [251, 94] on div "Cena" at bounding box center [241, 91] width 68 height 13
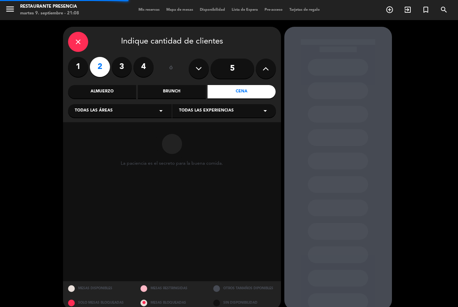
click at [106, 114] on span "Todas las áreas" at bounding box center [94, 111] width 38 height 7
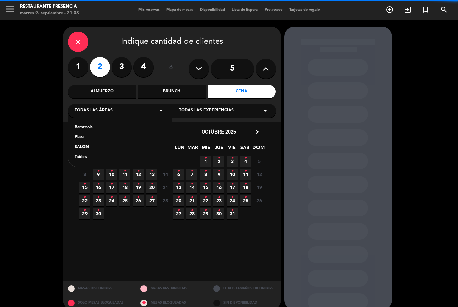
click at [96, 147] on div "SALON" at bounding box center [120, 147] width 90 height 7
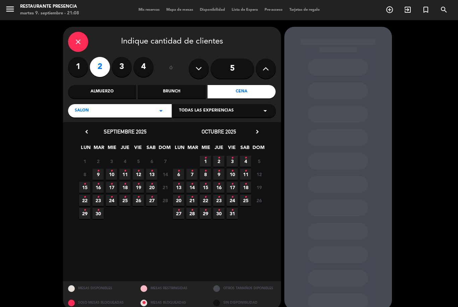
click at [102, 174] on span "9 •" at bounding box center [98, 174] width 11 height 11
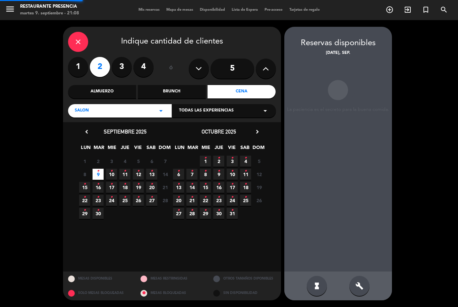
scroll to position [21, 0]
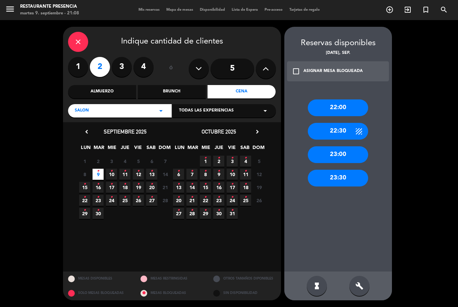
click at [330, 100] on div "22:00" at bounding box center [338, 108] width 60 height 17
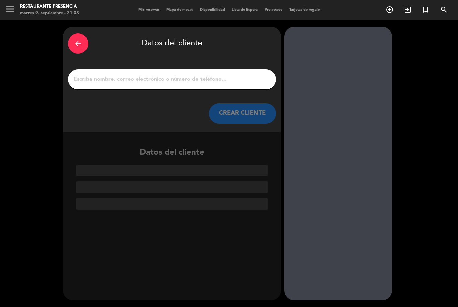
click at [184, 75] on input "1" at bounding box center [172, 79] width 198 height 9
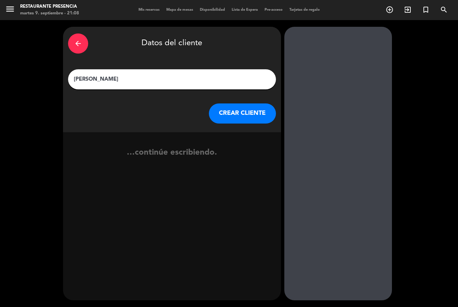
type input "[PERSON_NAME]"
click at [235, 104] on button "CREAR CLIENTE" at bounding box center [242, 114] width 67 height 20
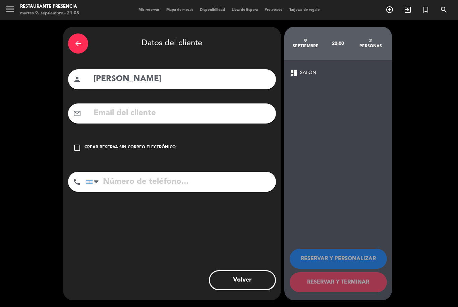
click at [82, 138] on div "check_box_outline_blank Crear reserva sin correo electrónico" at bounding box center [172, 148] width 208 height 20
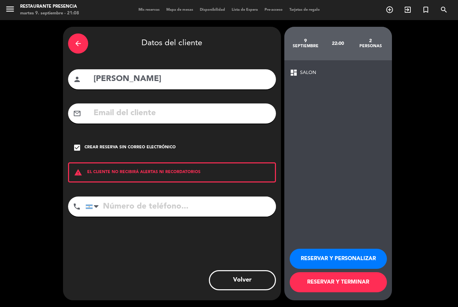
click at [179, 197] on input "tel" at bounding box center [180, 207] width 190 height 20
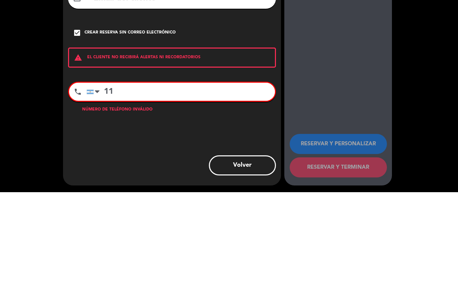
type input "1"
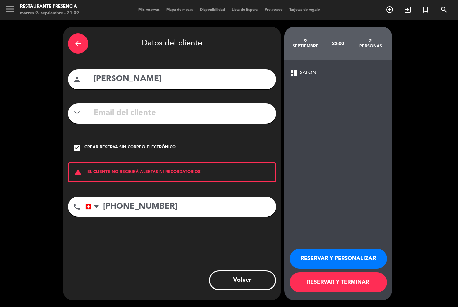
type input "[PHONE_NUMBER]"
click at [340, 283] on button "RESERVAR Y TERMINAR" at bounding box center [338, 283] width 97 height 20
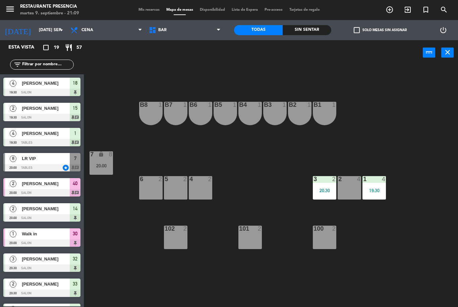
click at [176, 26] on span "BAR" at bounding box center [184, 30] width 78 height 15
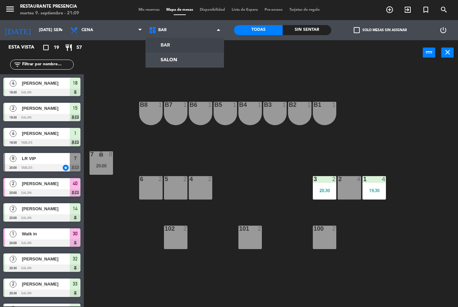
click at [172, 58] on ng-component "menu Restaurante Presencia martes 9. septiembre - 21:09 Mis reservas Mapa de me…" at bounding box center [229, 153] width 458 height 307
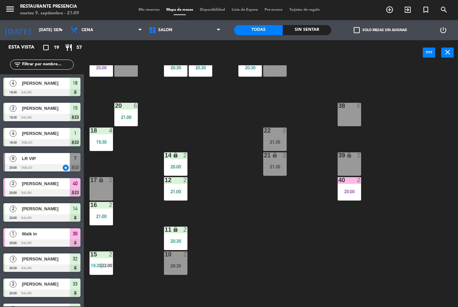
scroll to position [39, 0]
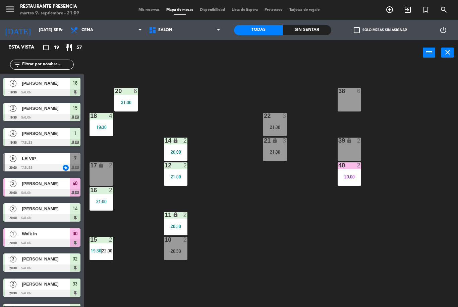
click at [107, 253] on span "22:00" at bounding box center [107, 250] width 10 height 5
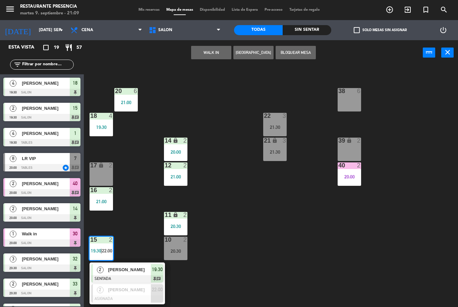
click at [126, 290] on span "[PERSON_NAME]" at bounding box center [129, 290] width 43 height 7
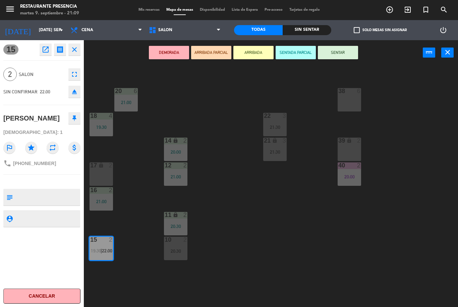
click at [350, 54] on button "SENTAR" at bounding box center [338, 52] width 40 height 13
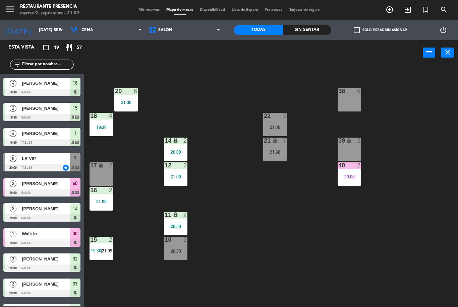
scroll to position [145, 0]
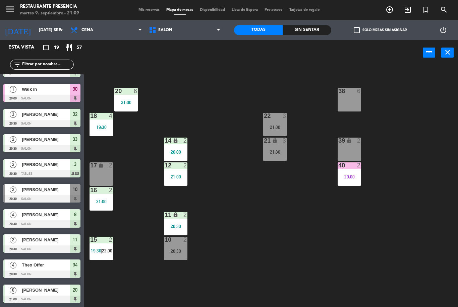
click at [111, 252] on span "22:00" at bounding box center [107, 250] width 10 height 5
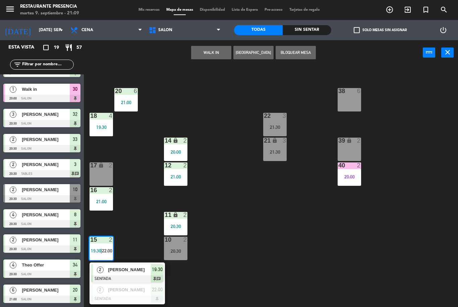
click at [146, 290] on span "[PERSON_NAME]" at bounding box center [129, 290] width 43 height 7
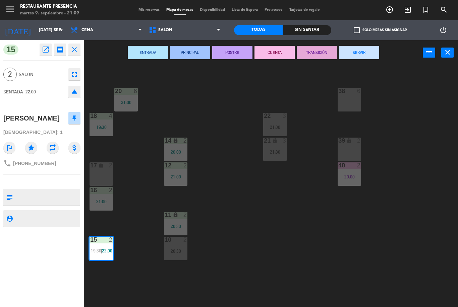
click at [53, 203] on textarea at bounding box center [47, 197] width 64 height 14
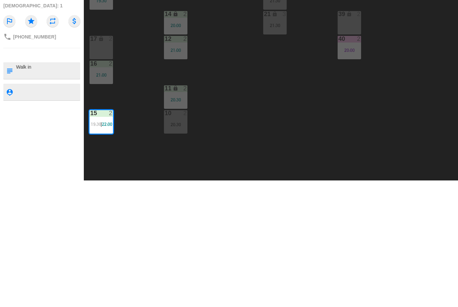
type textarea "Walk in"
click at [41, 123] on div "15 open_in_new receipt 10:00 PM mar., [DATE] 2 personas [PERSON_NAME] Mesa 15 c…" at bounding box center [42, 173] width 84 height 267
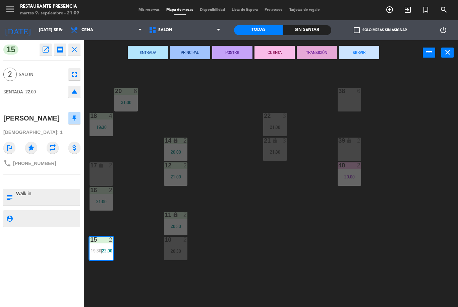
click at [60, 50] on icon "receipt" at bounding box center [60, 50] width 8 height 8
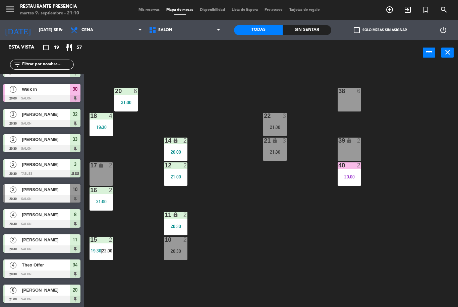
click at [153, 16] on div "menu Restaurante Presencia martes 9. septiembre - 21:10 Mis reservas Mapa de me…" at bounding box center [229, 10] width 458 height 20
click at [142, 11] on span "Mis reservas" at bounding box center [149, 10] width 28 height 4
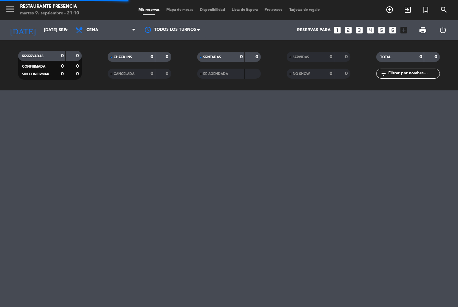
click at [413, 70] on input "text" at bounding box center [414, 73] width 52 height 7
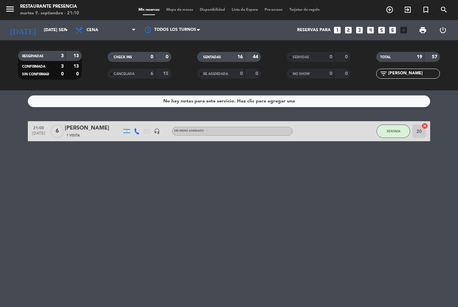
click at [450, 121] on bookings-row "21:00 [DATE] 6 [PERSON_NAME] 1 Visita headset_mic Sin menú asignado SENTADA 20 …" at bounding box center [229, 131] width 458 height 20
click at [417, 70] on input "[PERSON_NAME]" at bounding box center [414, 73] width 52 height 7
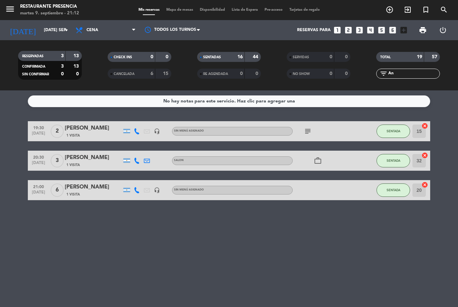
type input "A"
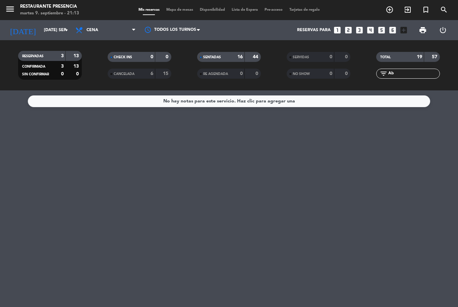
type input "A"
type input "M"
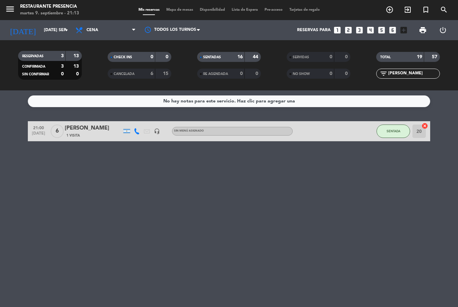
click at [449, 100] on div "No hay notas para este servicio. Haz clic para agregar una 21:00 [DATE] 6 [PERS…" at bounding box center [229, 199] width 458 height 217
click at [417, 70] on input "[PERSON_NAME]" at bounding box center [414, 73] width 52 height 7
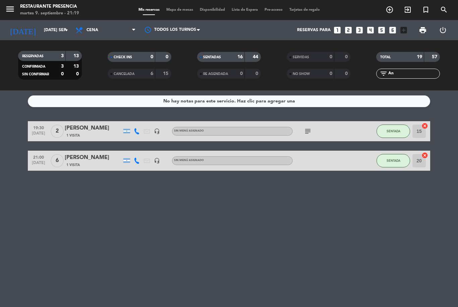
type input "A"
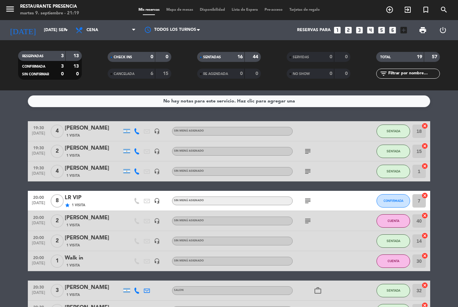
click at [231, 53] on div "16" at bounding box center [236, 57] width 13 height 8
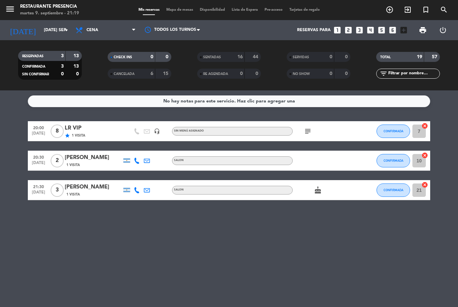
click at [81, 154] on div "[PERSON_NAME]" at bounding box center [93, 158] width 57 height 9
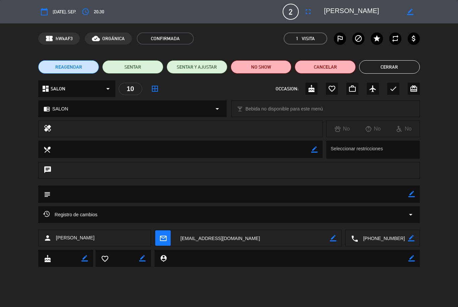
click at [267, 65] on button "NO SHOW" at bounding box center [261, 66] width 61 height 13
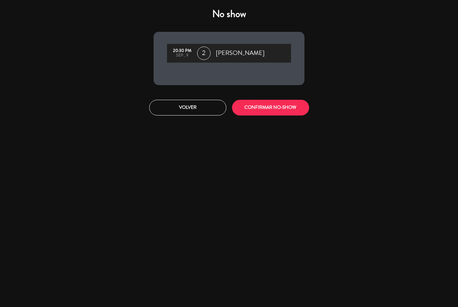
click at [287, 104] on button "CONFIRMAR NO-SHOW" at bounding box center [270, 108] width 77 height 16
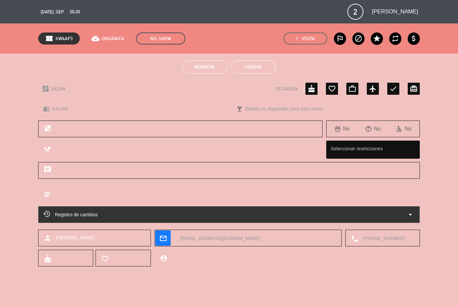
click at [258, 69] on button "Cerrar" at bounding box center [253, 66] width 45 height 13
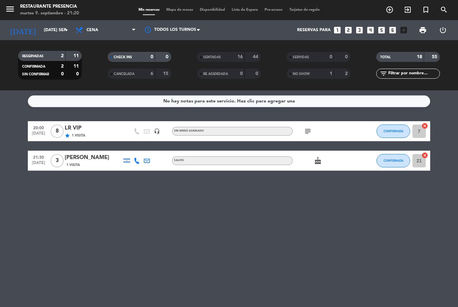
scroll to position [21, 0]
click at [409, 70] on input "text" at bounding box center [414, 73] width 52 height 7
click at [450, 121] on bookings-row "20:00 [DATE] 8 LR VIP star 1 Visita headset_mic Sin menú asignado subject CONFI…" at bounding box center [229, 146] width 458 height 50
click at [396, 154] on button "CONFIRMADA" at bounding box center [393, 160] width 34 height 13
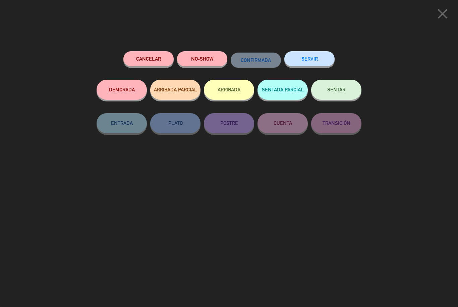
click at [337, 94] on button "SENTAR" at bounding box center [336, 90] width 50 height 20
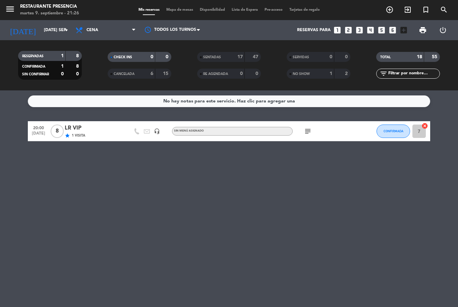
scroll to position [2, 0]
click at [171, 10] on span "Mapa de mesas" at bounding box center [180, 10] width 34 height 4
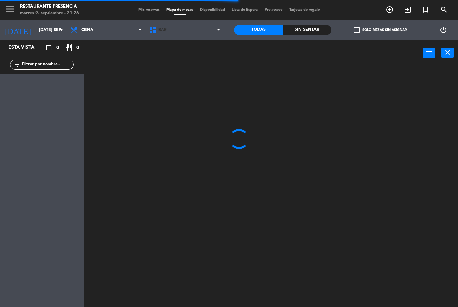
click at [201, 37] on span "BAR" at bounding box center [184, 30] width 78 height 15
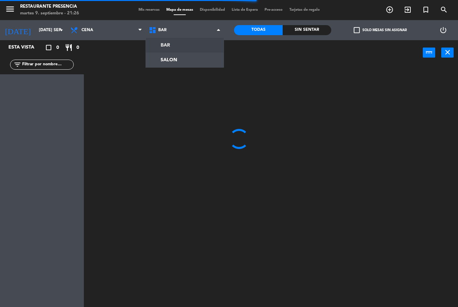
click at [193, 65] on ng-component "menu Restaurante Presencia martes 9. septiembre - 21:26 Mis reservas Mapa de me…" at bounding box center [229, 153] width 458 height 307
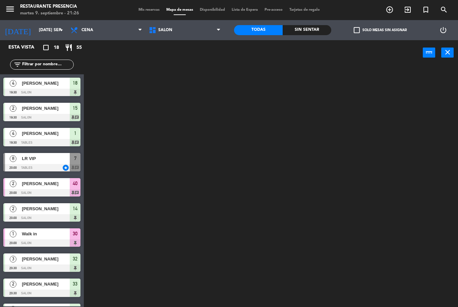
click at [57, 68] on input "text" at bounding box center [47, 64] width 52 height 7
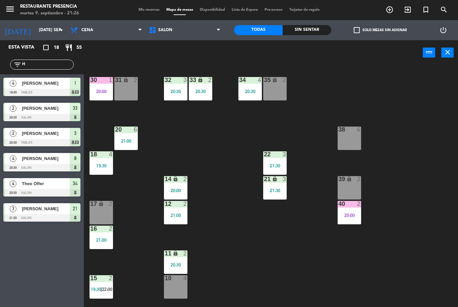
type input "He"
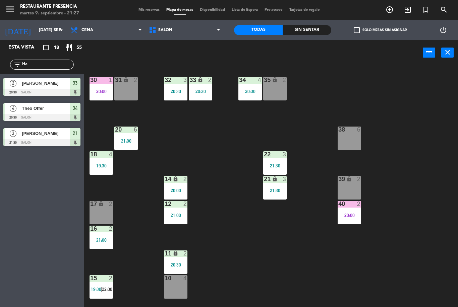
click at [390, 11] on icon "add_circle_outline" at bounding box center [389, 10] width 8 height 8
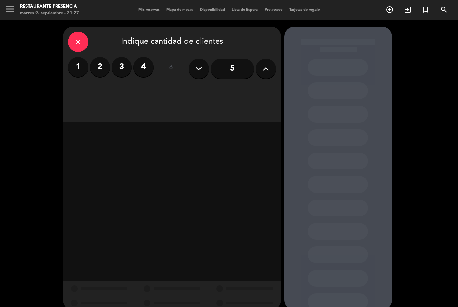
click at [99, 68] on label "2" at bounding box center [100, 67] width 20 height 20
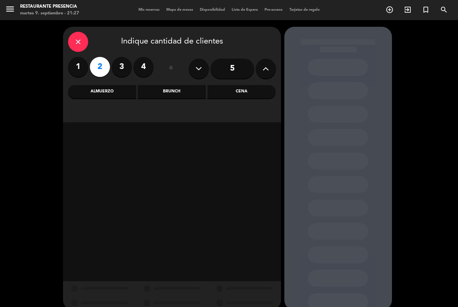
click at [241, 93] on div "Cena" at bounding box center [241, 91] width 68 height 13
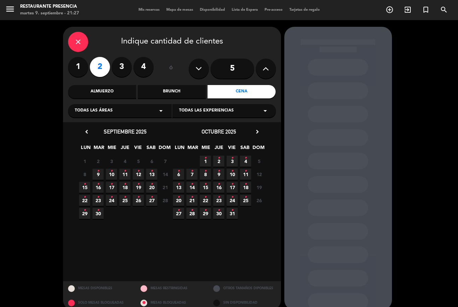
click at [100, 174] on span "9 •" at bounding box center [98, 174] width 11 height 11
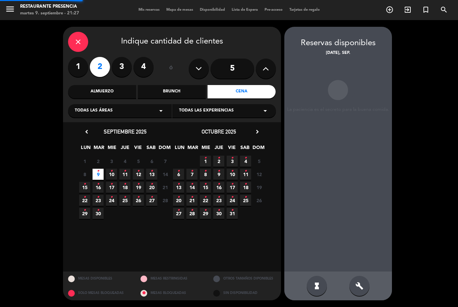
scroll to position [21, 0]
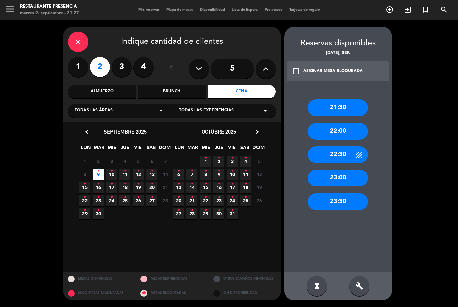
click at [344, 100] on div "21:30" at bounding box center [338, 108] width 60 height 17
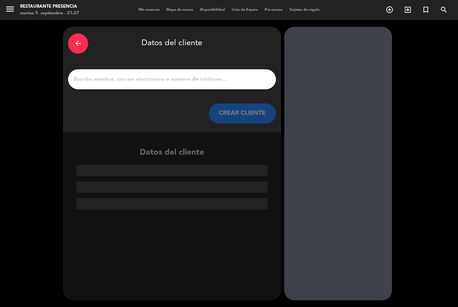
click at [165, 75] on input "1" at bounding box center [172, 79] width 198 height 9
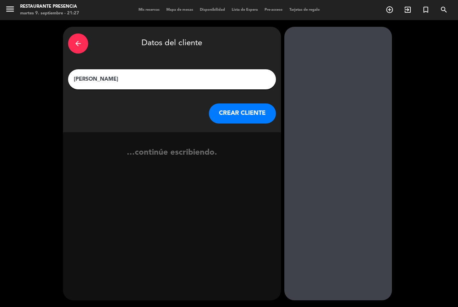
type input "[PERSON_NAME]"
click at [336, 105] on div at bounding box center [338, 164] width 108 height 274
click at [253, 104] on button "CREAR CLIENTE" at bounding box center [242, 114] width 67 height 20
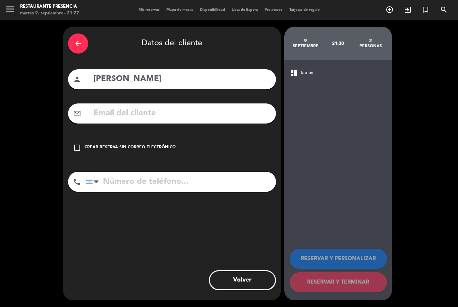
click at [78, 138] on div "check_box_outline_blank Crear reserva sin correo electrónico" at bounding box center [172, 148] width 208 height 20
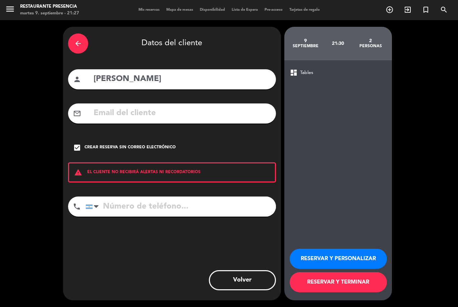
click at [151, 197] on input "tel" at bounding box center [180, 207] width 190 height 20
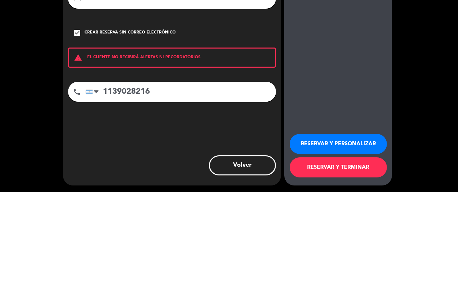
type input "1139028216"
click at [339, 80] on div "dashboard Tables RESERVAR Y PERSONALIZAR RESERVAR Y TERMINAR" at bounding box center [338, 180] width 108 height 240
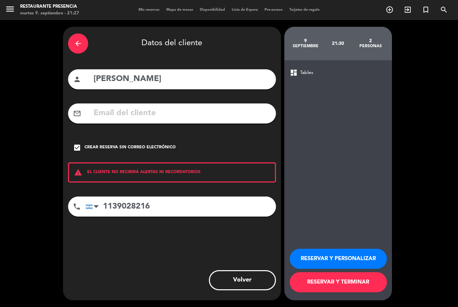
click at [354, 258] on button "RESERVAR Y PERSONALIZAR" at bounding box center [338, 259] width 97 height 20
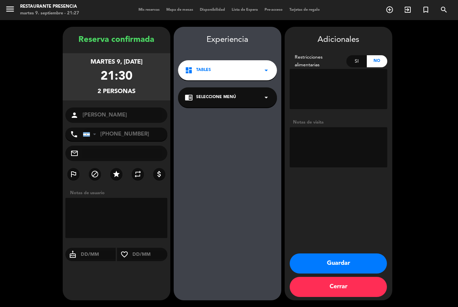
click at [329, 127] on textarea at bounding box center [339, 147] width 98 height 40
type textarea "Walk im"
click at [254, 105] on div "Experiencia dashboard Tables arrow_drop_down chrome_reader_mode Seleccione Menú…" at bounding box center [228, 171] width 108 height 274
click at [338, 257] on button "Guardar" at bounding box center [338, 264] width 97 height 20
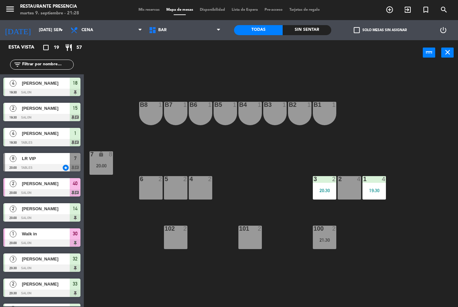
click at [192, 36] on span "BAR" at bounding box center [184, 30] width 78 height 15
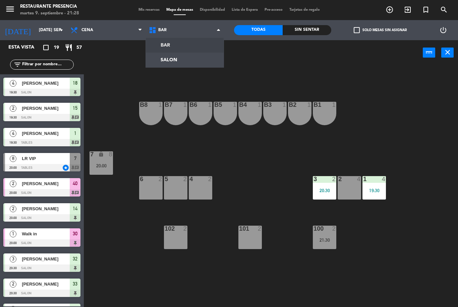
click at [187, 60] on ng-component "menu Restaurante Presencia martes 9. septiembre - 21:28 Mis reservas Mapa de me…" at bounding box center [229, 153] width 458 height 307
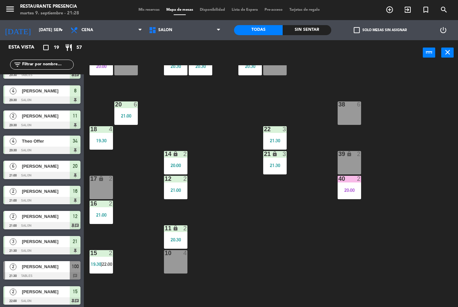
scroll to position [243, 0]
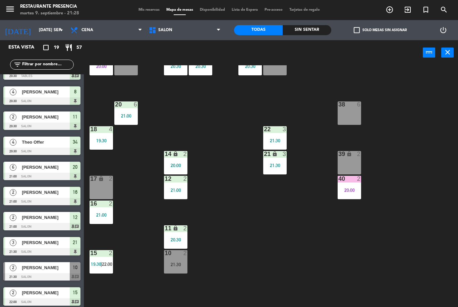
click at [179, 266] on div "21:30" at bounding box center [175, 264] width 23 height 5
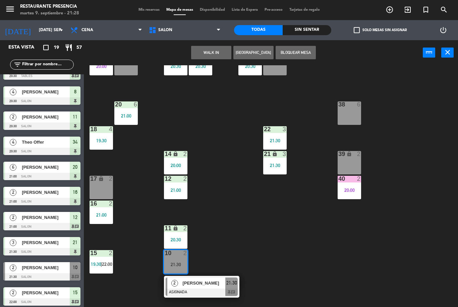
click at [213, 287] on span "[PERSON_NAME]" at bounding box center [203, 283] width 43 height 7
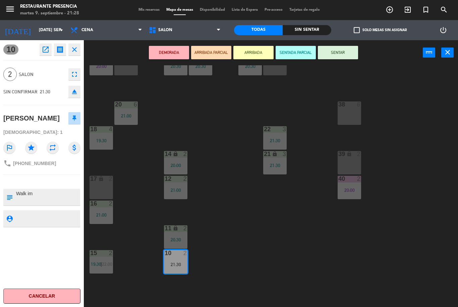
click at [340, 52] on button "SENTAR" at bounding box center [338, 52] width 40 height 13
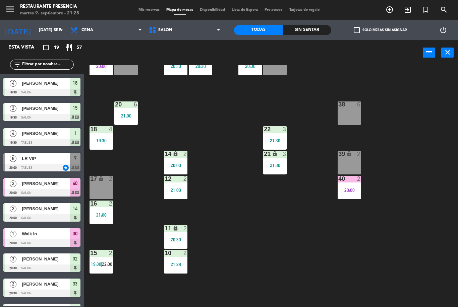
scroll to position [120, 0]
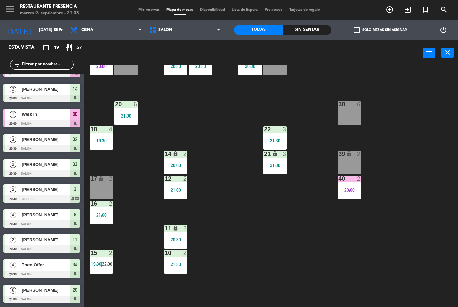
click at [176, 258] on div "10 2 21:30" at bounding box center [175, 261] width 23 height 23
click at [288, 264] on div "30 1 20:00 31 lock 2 32 3 20:30 33 lock 2 20:30 34 4 20:30 35 lock 2 38 6 20 6 …" at bounding box center [272, 186] width 369 height 242
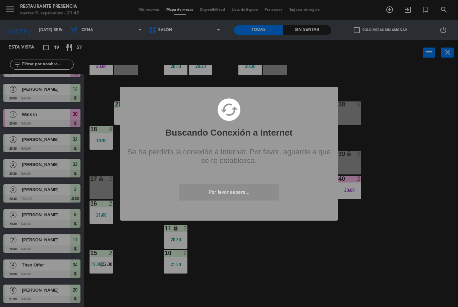
scroll to position [0, 0]
